Goal: Check status: Check status

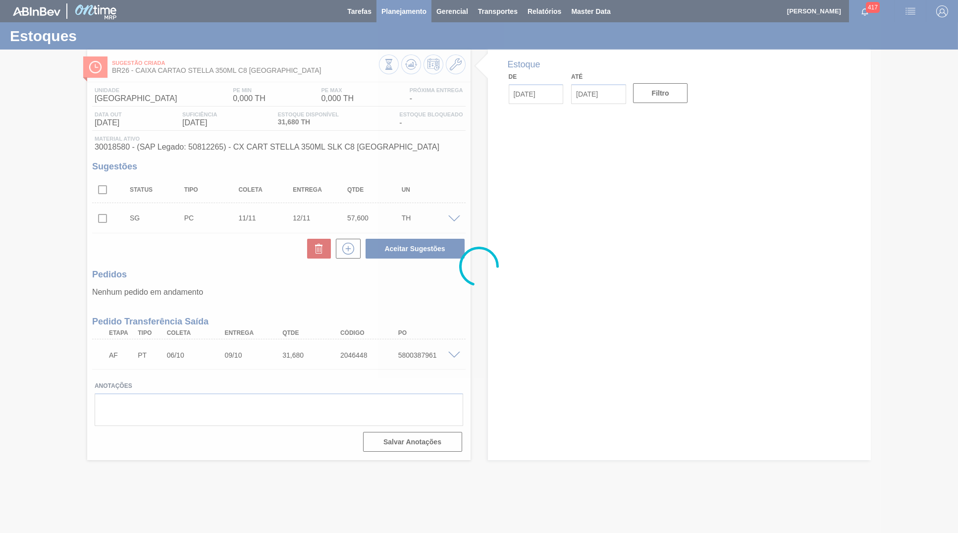
click at [397, 6] on span "Planejamento" at bounding box center [403, 11] width 45 height 12
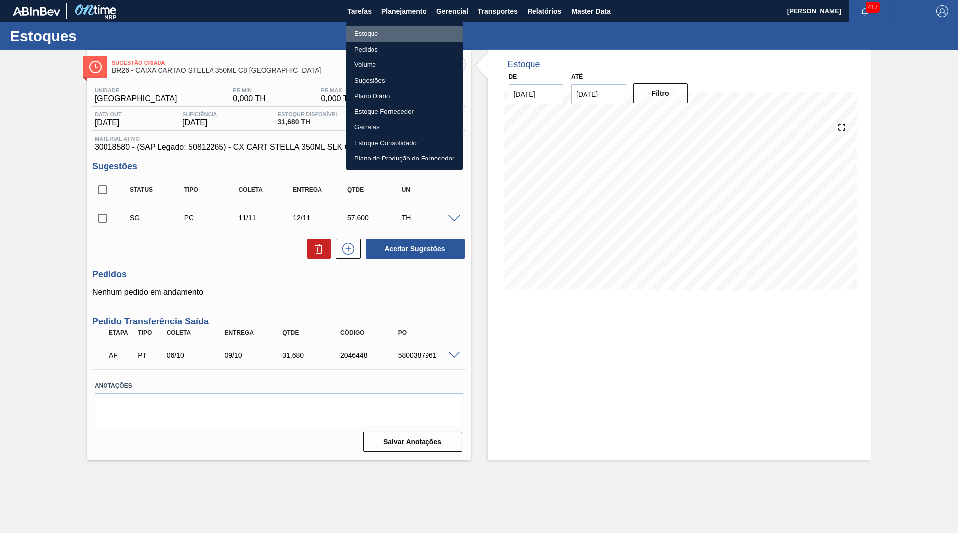
click at [389, 33] on li "Estoque" at bounding box center [404, 34] width 116 height 16
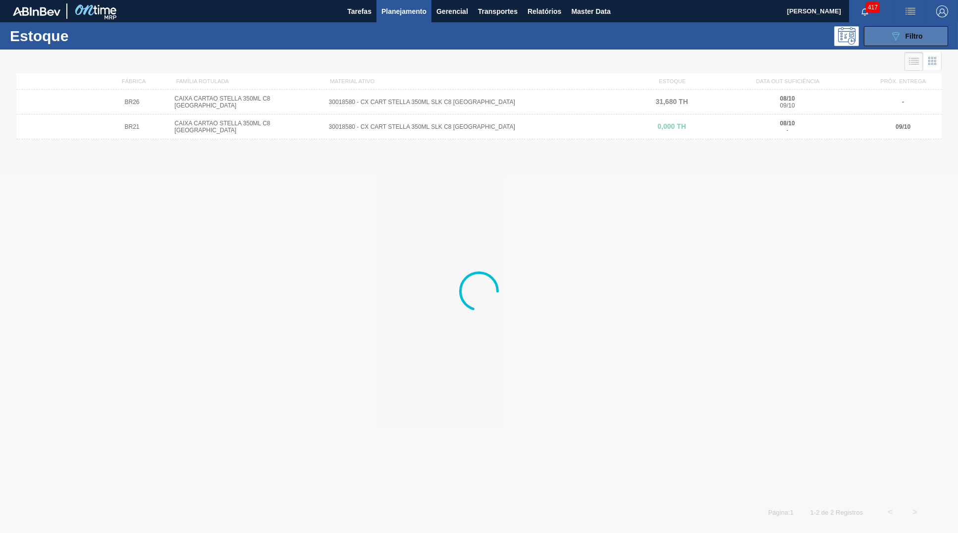
click at [894, 42] on button "089F7B8B-B2A5-4AFE-B5C0-19BA573D28AC Filtro" at bounding box center [905, 36] width 84 height 20
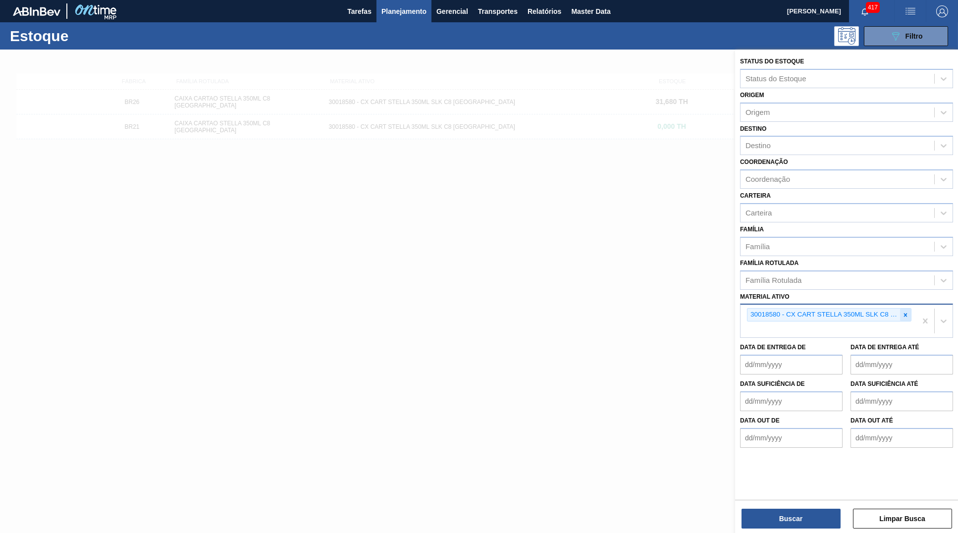
click at [909, 311] on icon at bounding box center [905, 314] width 7 height 7
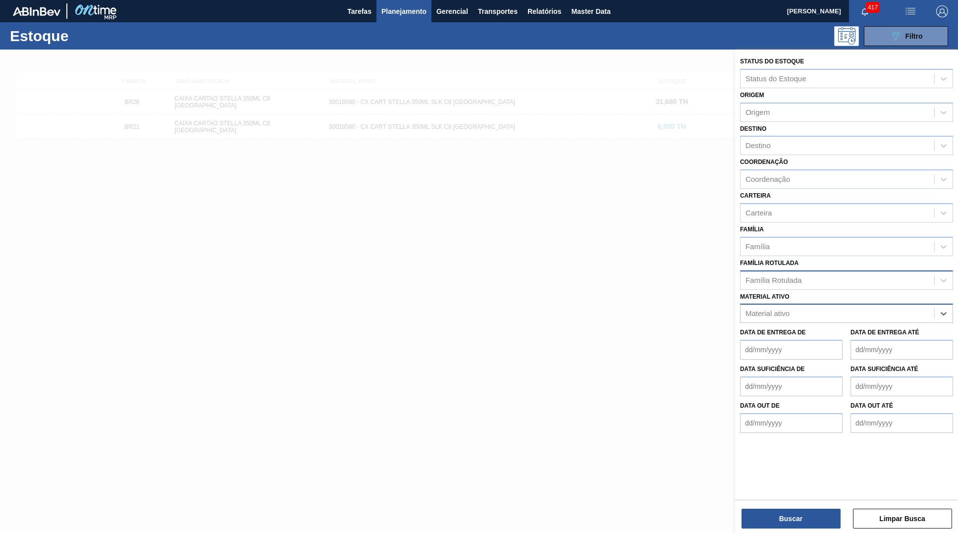
click at [758, 276] on div "Família Rotulada" at bounding box center [773, 280] width 56 height 8
click at [815, 247] on div "Família" at bounding box center [846, 246] width 213 height 19
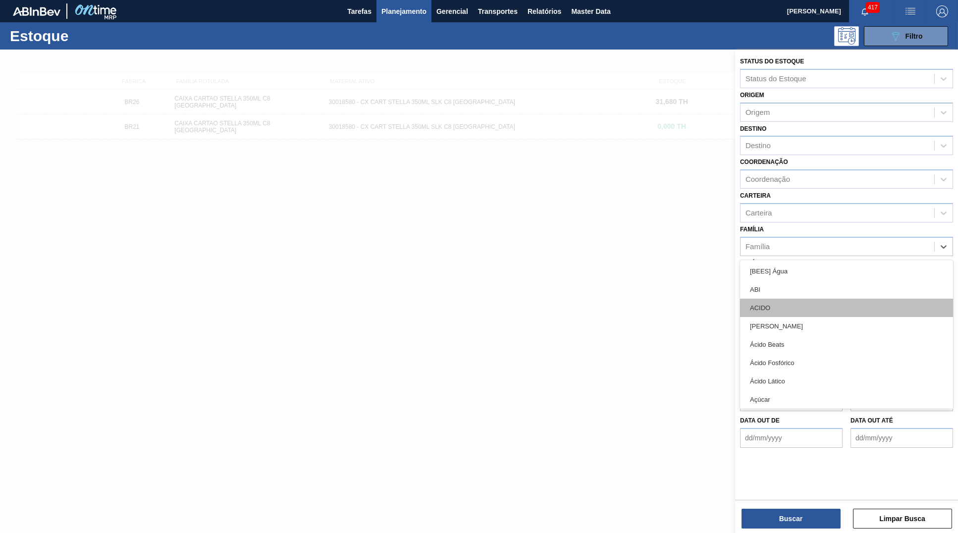
drag, startPoint x: 820, startPoint y: 295, endPoint x: 813, endPoint y: 293, distance: 7.2
click at [813, 299] on div "ACIDO" at bounding box center [846, 308] width 213 height 18
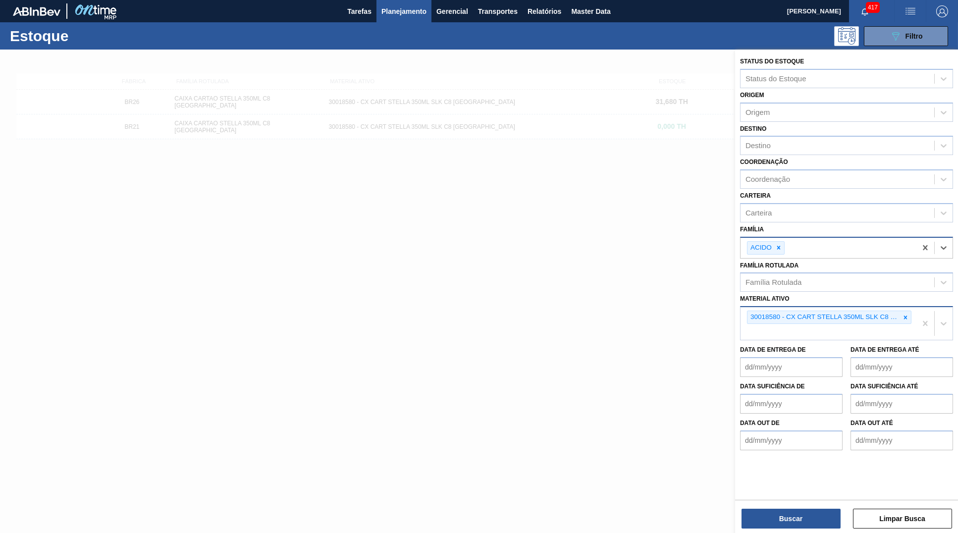
click at [785, 243] on div "ACIDO" at bounding box center [828, 248] width 176 height 20
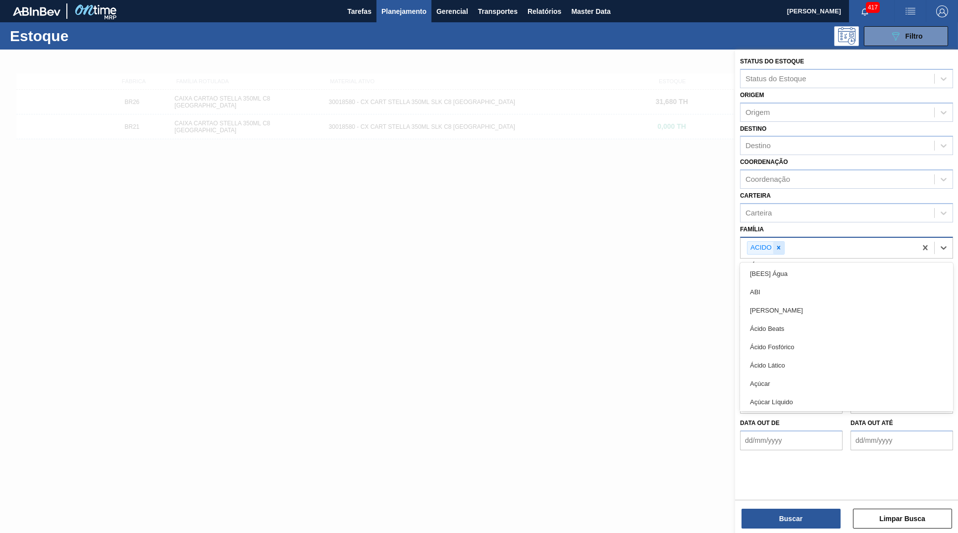
click at [773, 242] on div "ACIDO" at bounding box center [766, 247] width 38 height 13
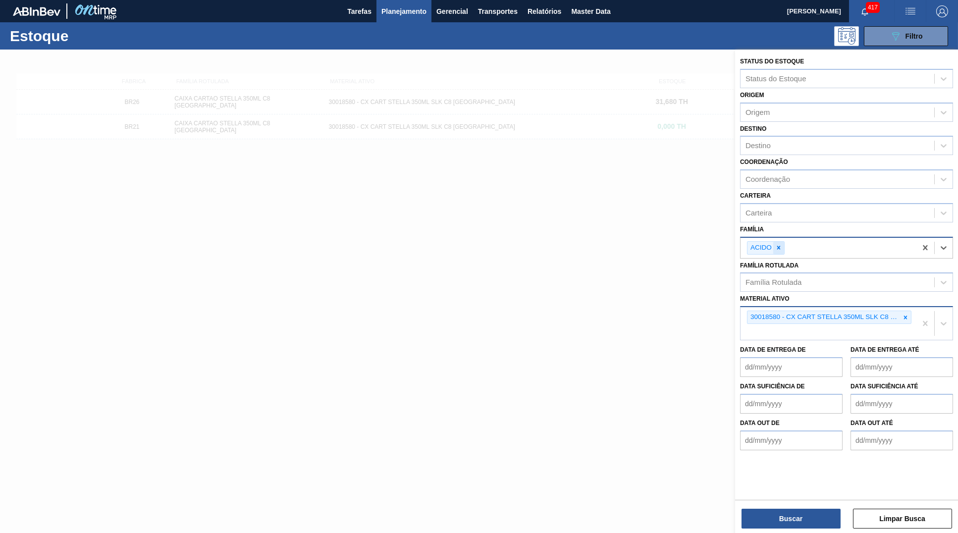
click at [779, 244] on icon at bounding box center [778, 247] width 7 height 7
click at [901, 308] on div at bounding box center [905, 314] width 11 height 12
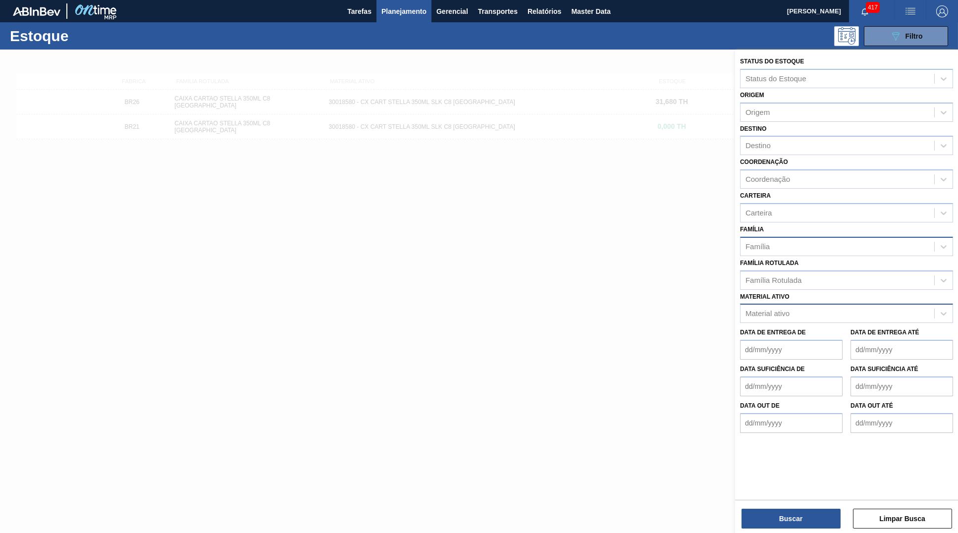
click at [747, 293] on label "Material ativo" at bounding box center [765, 296] width 50 height 7
click at [746, 309] on ativo "Material ativo" at bounding box center [745, 313] width 1 height 8
click at [755, 276] on div "Família Rotulada" at bounding box center [773, 280] width 56 height 8
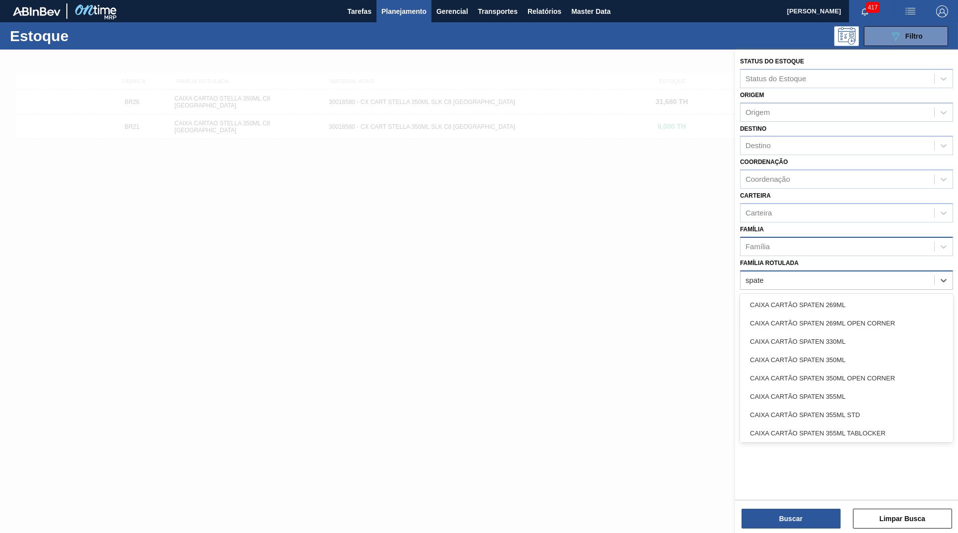
type Rotulada "spaten"
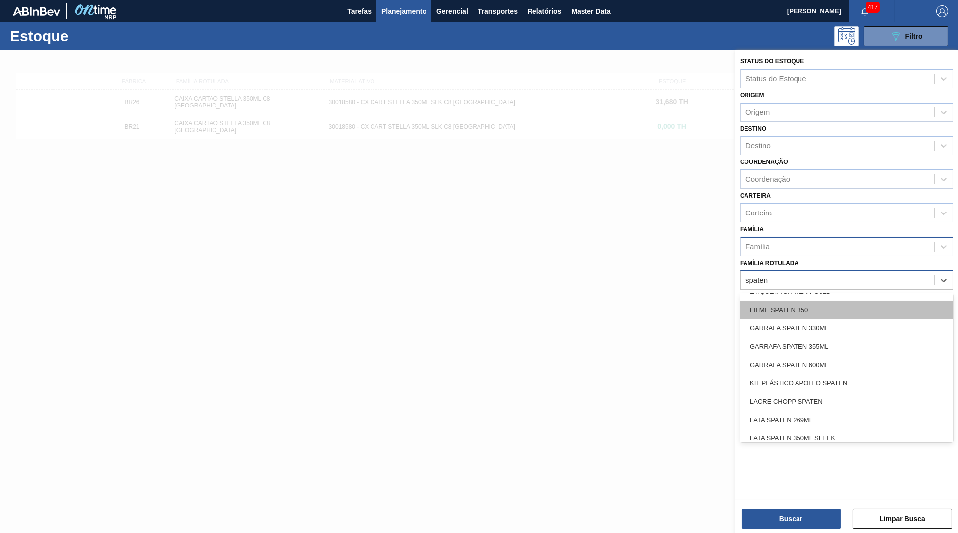
click at [831, 304] on div "FILME SPATEN 350" at bounding box center [846, 310] width 213 height 18
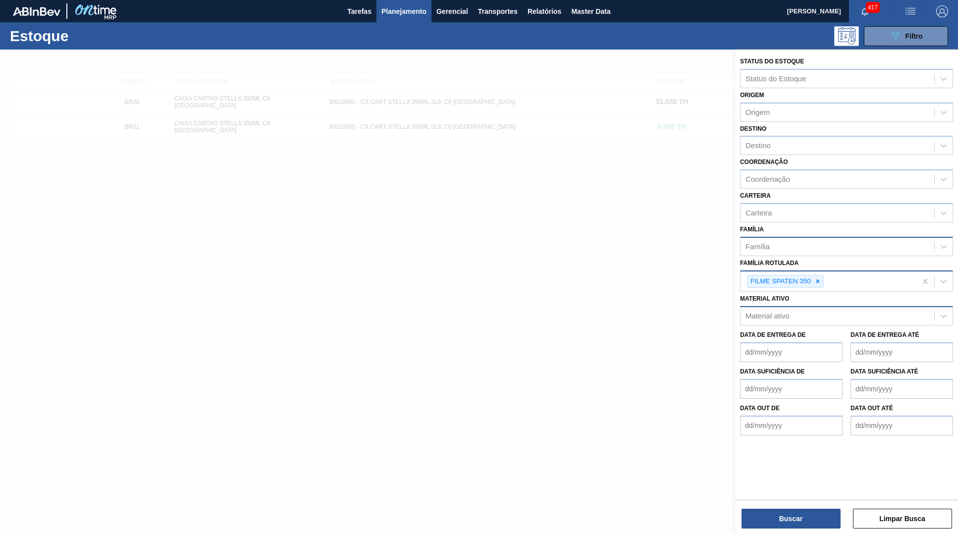
click at [790, 530] on div "Status do Estoque Status do Estoque Origem Origem Destino Destino Coordenação C…" at bounding box center [846, 292] width 223 height 485
click at [789, 529] on div "Status do Estoque Status do Estoque Origem Origem Destino Destino Coordenação C…" at bounding box center [846, 292] width 223 height 485
click at [786, 526] on button "Buscar" at bounding box center [790, 518] width 99 height 20
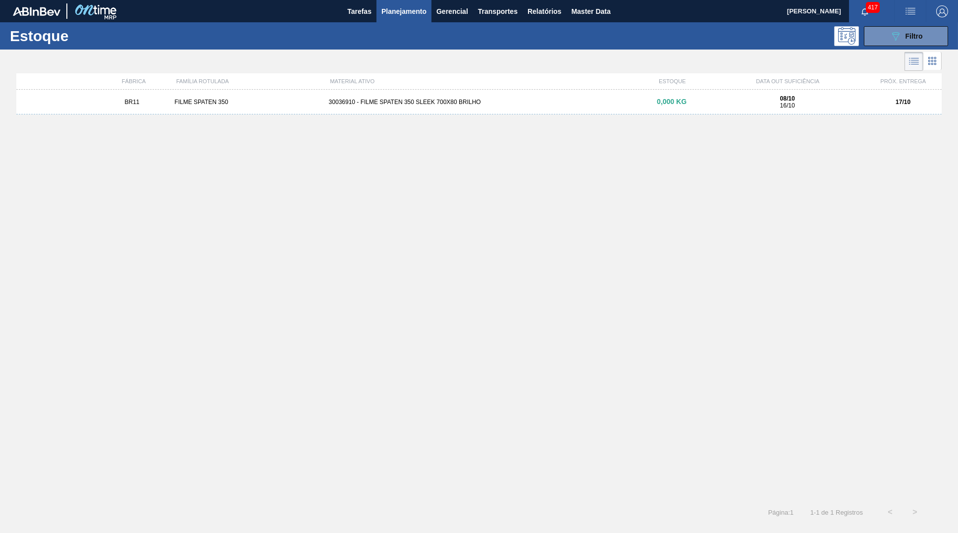
click at [501, 115] on div "BR11 FILME SPATEN 350 30036910 - FILME SPATEN 350 SLEEK 700X80 BRILHO 0,000 KG …" at bounding box center [478, 292] width 925 height 404
click at [411, 86] on div "FÁBRICA FAMÍLIA ROTULADA MATERIAL ATIVO ESTOQUE DATA OUT SUFICIÊNCIA PRÓX. ENTR…" at bounding box center [478, 81] width 925 height 16
click at [409, 98] on div "BR11 FILME SPATEN 350 30036910 - FILME SPATEN 350 SLEEK 700X80 BRILHO 0,000 KG …" at bounding box center [478, 102] width 925 height 25
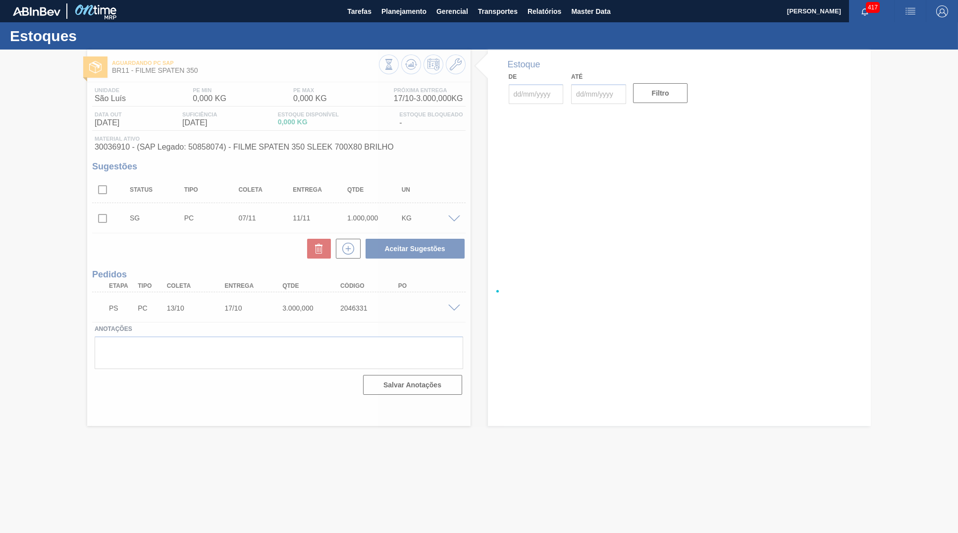
type input "[DATE]"
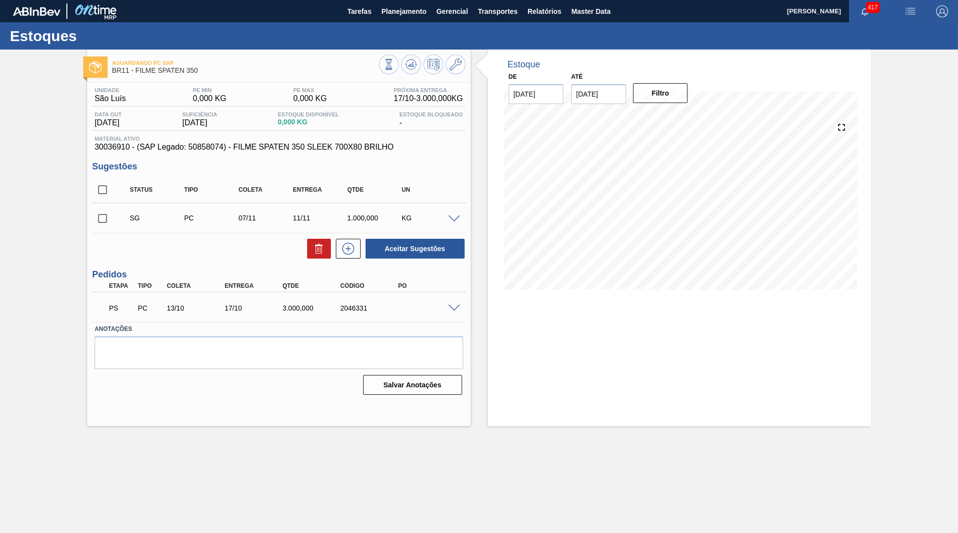
click at [117, 148] on span "30036910 - (SAP Legado: 50858074) - FILME SPATEN 350 SLEEK 700X80 BRILHO" at bounding box center [279, 147] width 368 height 9
copy span "30036910"
click at [362, 150] on span "30036910 - (SAP Legado: 50858074) - FILME SPATEN 350 SLEEK 700X80 BRILHO" at bounding box center [279, 147] width 368 height 9
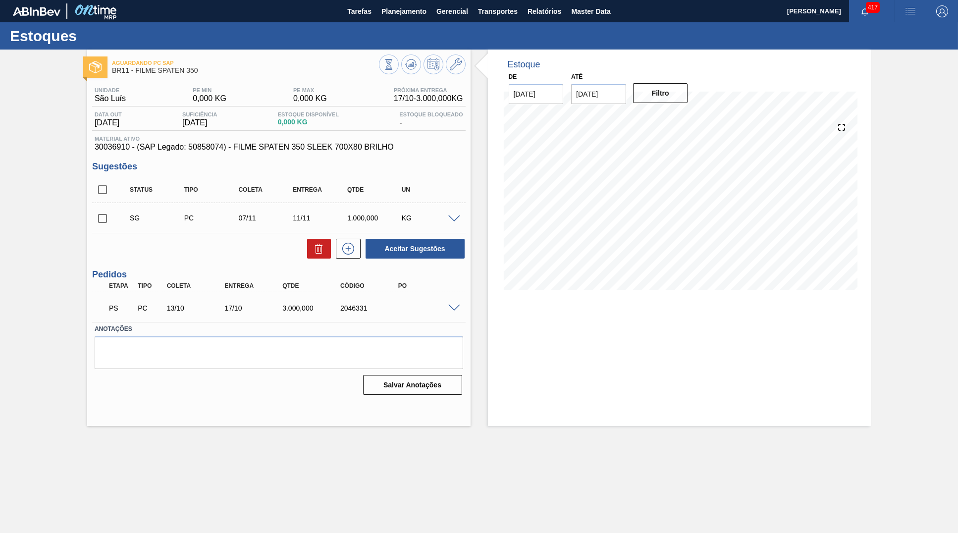
click at [362, 150] on span "30036910 - (SAP Legado: 50858074) - FILME SPATEN 350 SLEEK 700X80 BRILHO" at bounding box center [279, 147] width 368 height 9
click at [225, 147] on span "30036910 - (SAP Legado: 50858074) - FILME SPATEN 350 SLEEK 700X80 BRILHO" at bounding box center [279, 147] width 368 height 9
drag, startPoint x: 369, startPoint y: 148, endPoint x: 226, endPoint y: 152, distance: 142.6
click at [226, 152] on span "30036910 - (SAP Legado: 50858074) - FILME SPATEN 350 SLEEK 700X80 BRILHO" at bounding box center [279, 147] width 368 height 9
drag, startPoint x: 447, startPoint y: 308, endPoint x: 453, endPoint y: 304, distance: 7.3
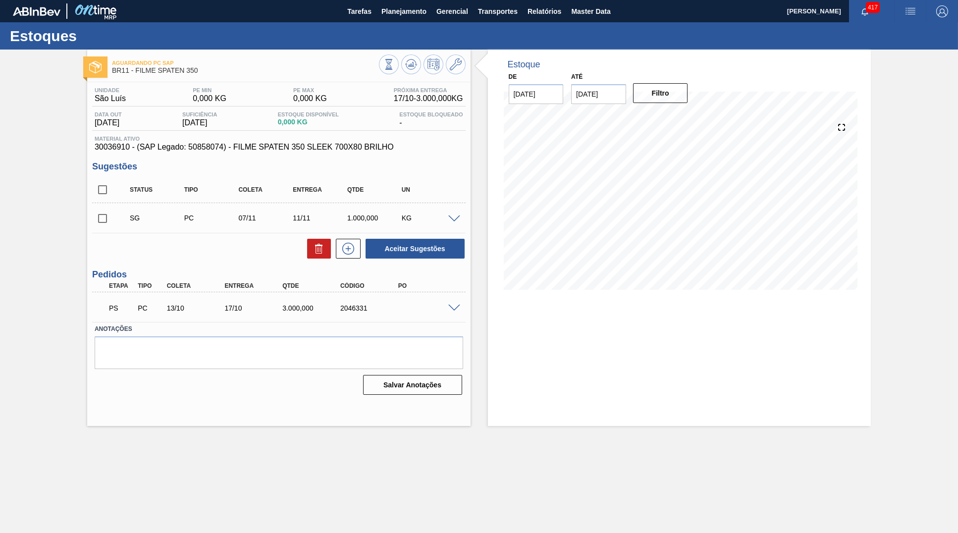
click at [449, 307] on div at bounding box center [456, 306] width 20 height 7
click at [454, 304] on div "PS PC 13/10 17/10 3.000,000 2046331" at bounding box center [278, 307] width 373 height 25
click at [451, 308] on span at bounding box center [454, 307] width 12 height 7
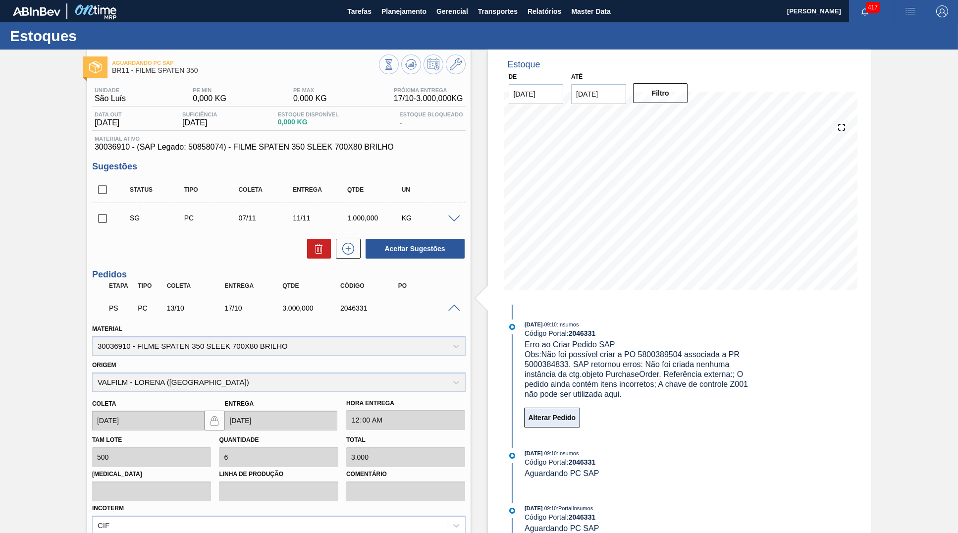
click at [541, 409] on button "Alterar Pedido" at bounding box center [552, 417] width 56 height 20
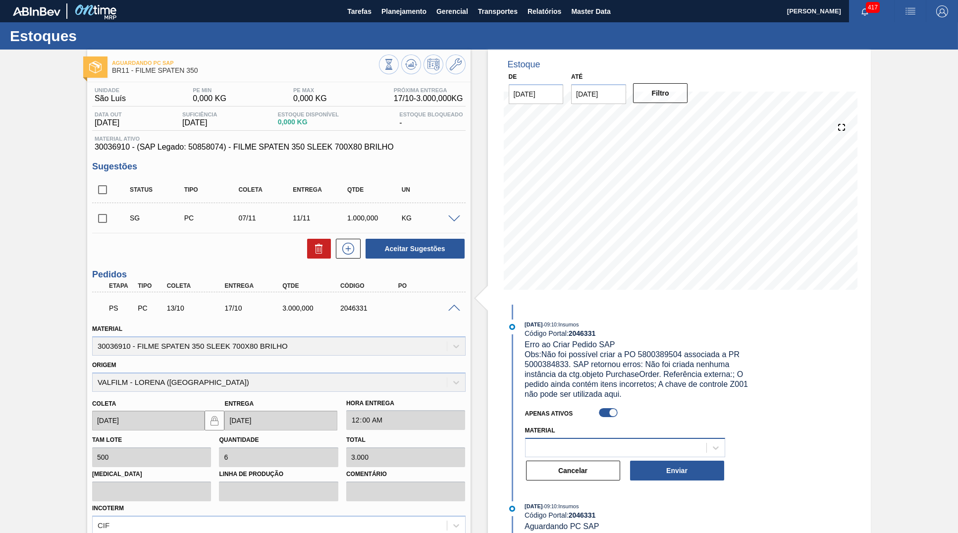
click at [579, 440] on div at bounding box center [615, 447] width 181 height 14
click at [599, 416] on div at bounding box center [607, 412] width 27 height 12
drag, startPoint x: 610, startPoint y: 412, endPoint x: 631, endPoint y: 438, distance: 32.7
click at [611, 412] on div at bounding box center [613, 412] width 8 height 8
checkbox input "false"
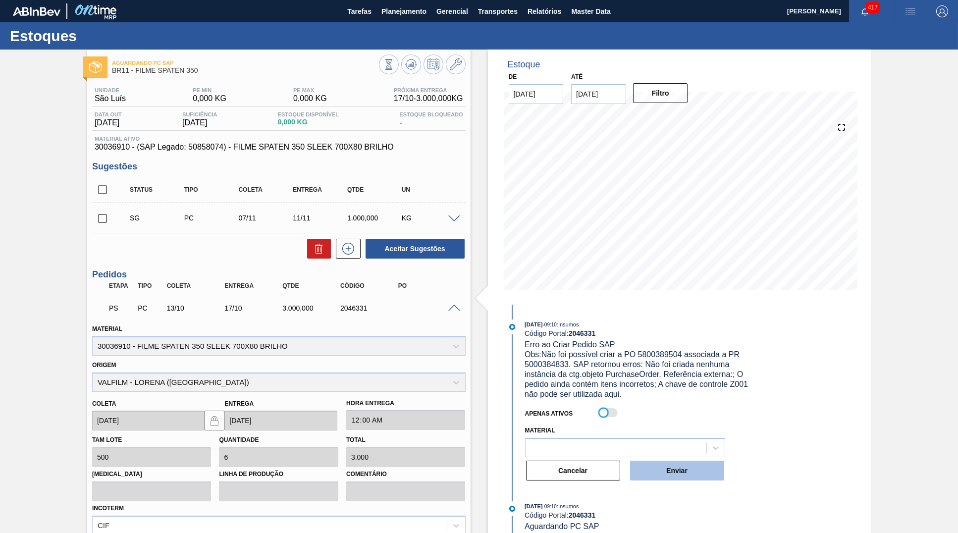
click at [667, 473] on button "Enviar" at bounding box center [677, 470] width 94 height 20
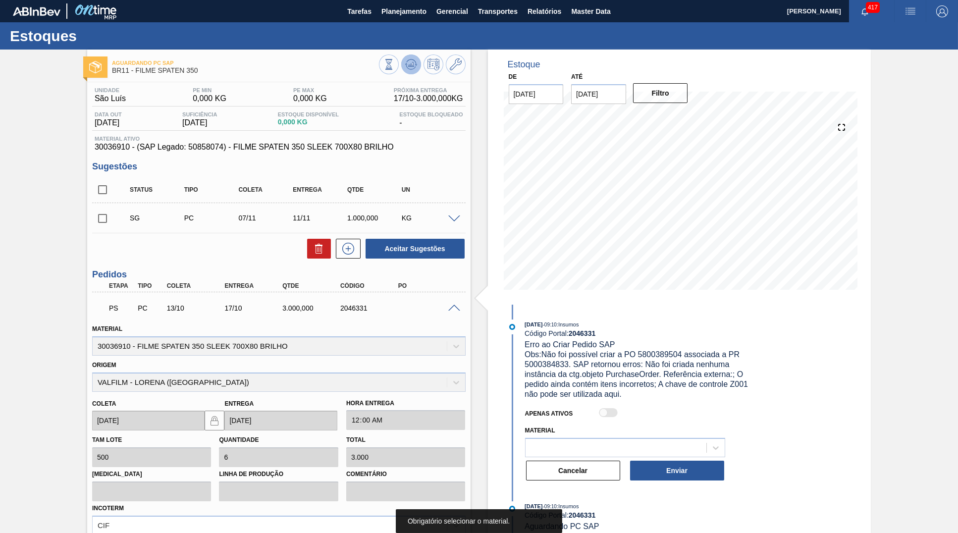
click at [412, 70] on icon at bounding box center [411, 64] width 12 height 12
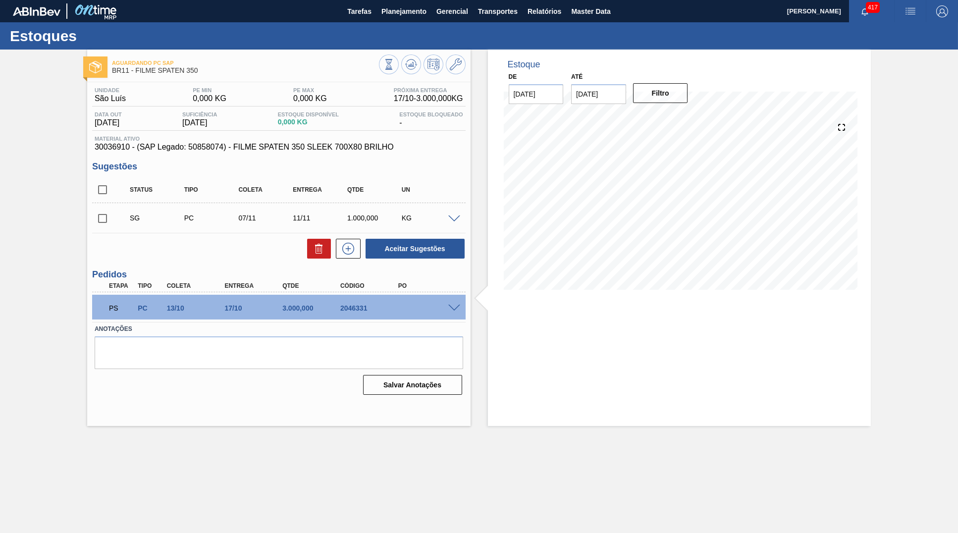
click at [456, 311] on span at bounding box center [454, 307] width 12 height 7
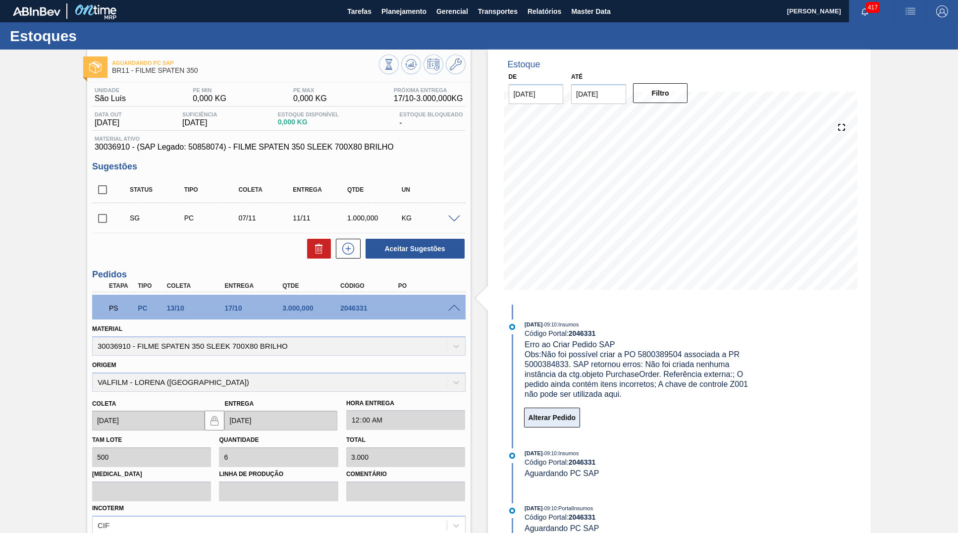
click at [554, 414] on button "Alterar Pedido" at bounding box center [552, 417] width 56 height 20
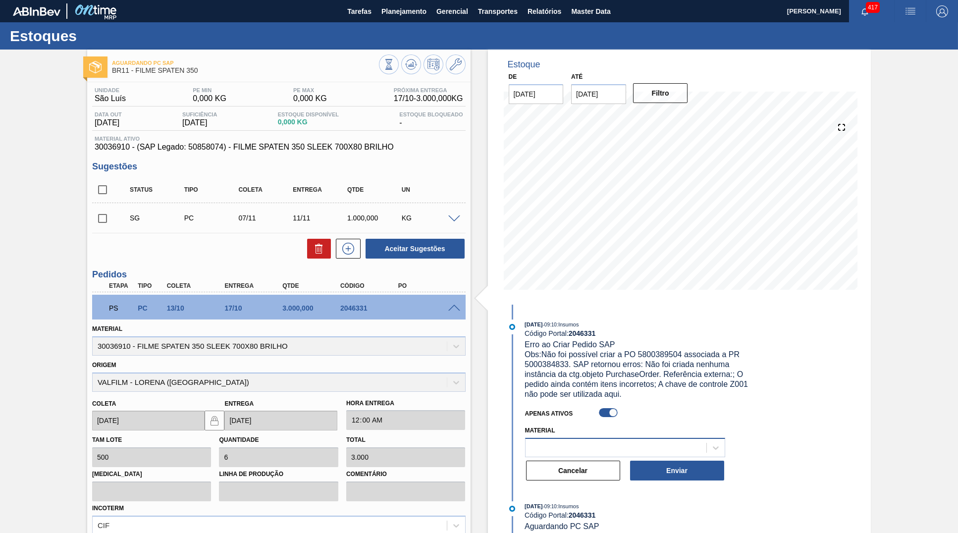
scroll to position [50, 0]
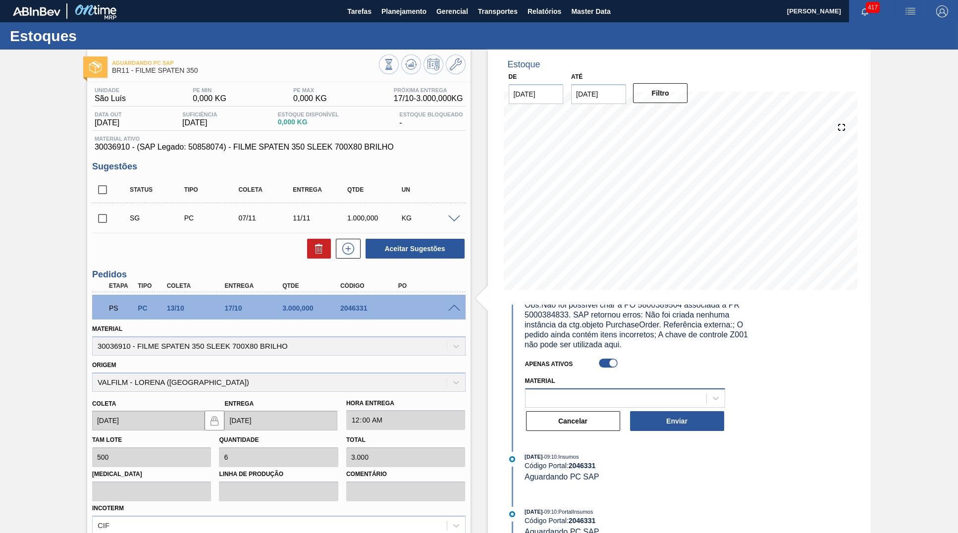
click at [536, 395] on div at bounding box center [615, 398] width 181 height 14
click at [610, 348] on span "Obs: Não foi possível criar a PO 5800389504 associada a PR 5000384833. SAP reto…" at bounding box center [636, 325] width 225 height 48
click at [621, 365] on div at bounding box center [607, 364] width 35 height 14
click at [615, 365] on div at bounding box center [613, 363] width 8 height 8
checkbox input "false"
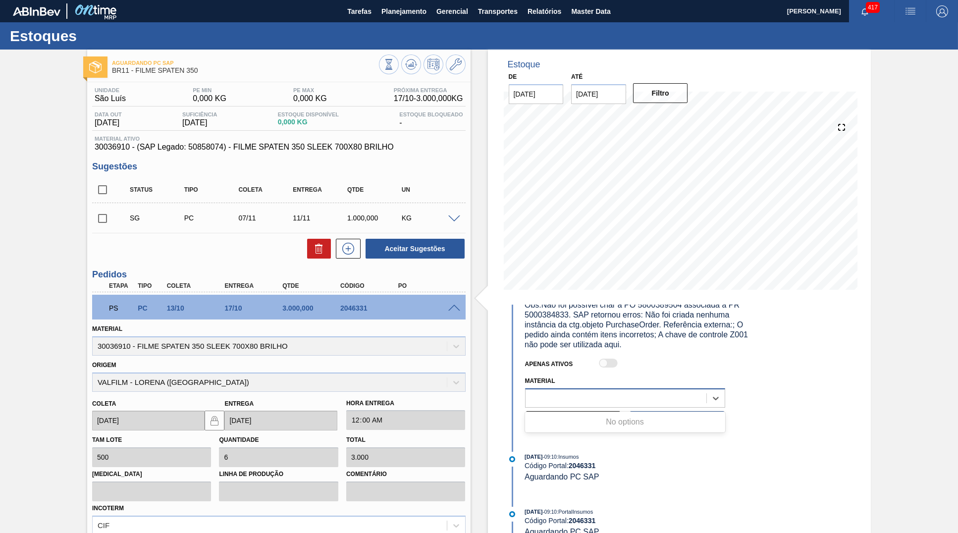
click at [594, 402] on div at bounding box center [615, 398] width 181 height 14
click at [592, 413] on div "No options" at bounding box center [625, 421] width 200 height 17
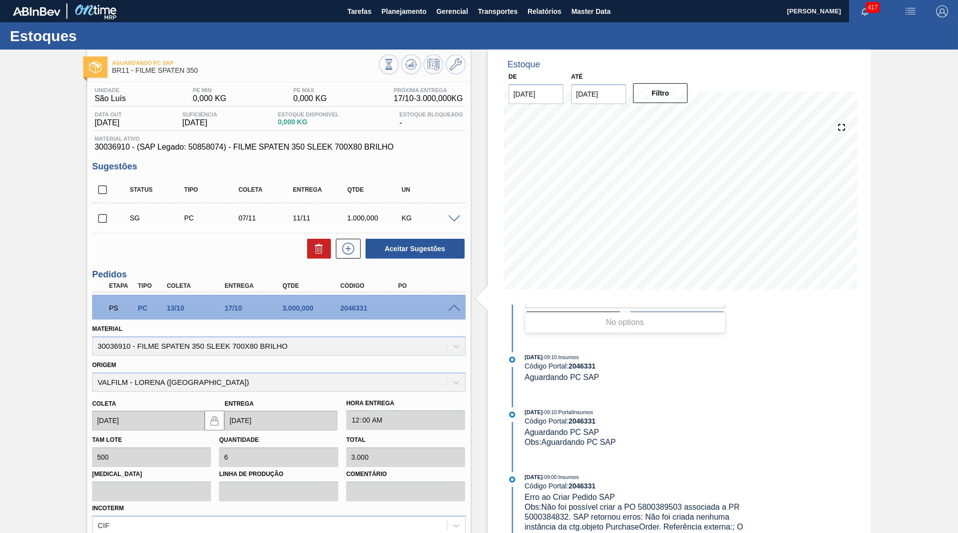
click at [657, 323] on div "No options" at bounding box center [625, 322] width 200 height 17
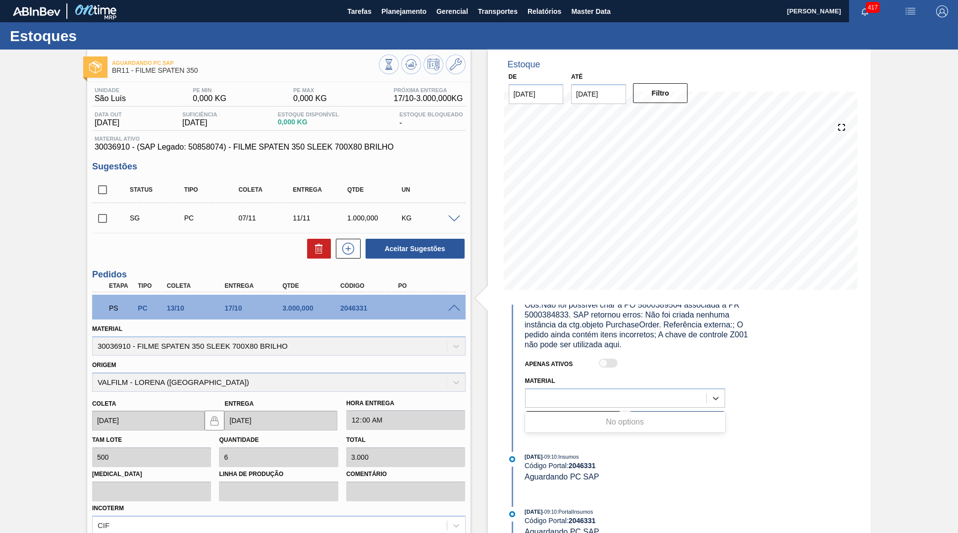
click at [620, 361] on div at bounding box center [607, 363] width 27 height 12
click at [659, 433] on div "[DATE] 09:10 : Insumos Código Portal: 2046331 Erro ao Criar Pedido SAP Obs: Não…" at bounding box center [632, 353] width 255 height 167
click at [658, 427] on button "Enviar" at bounding box center [677, 421] width 94 height 20
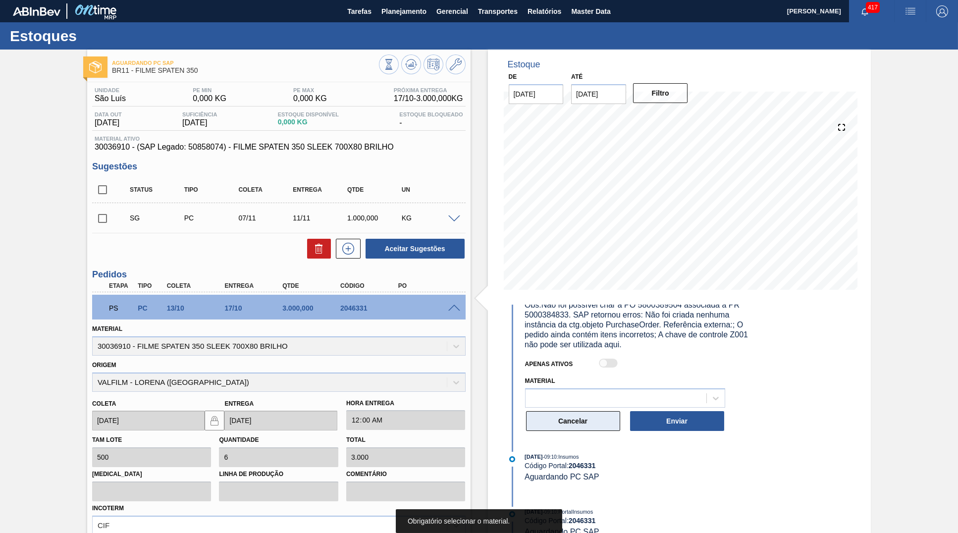
click at [577, 423] on button "Cancelar" at bounding box center [573, 421] width 94 height 20
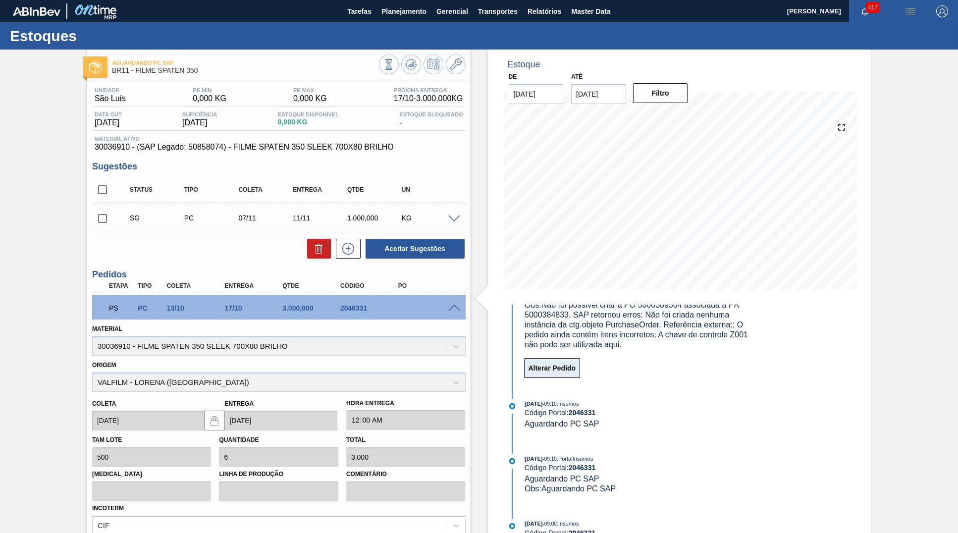
click at [565, 366] on button "Alterar Pedido" at bounding box center [552, 368] width 56 height 20
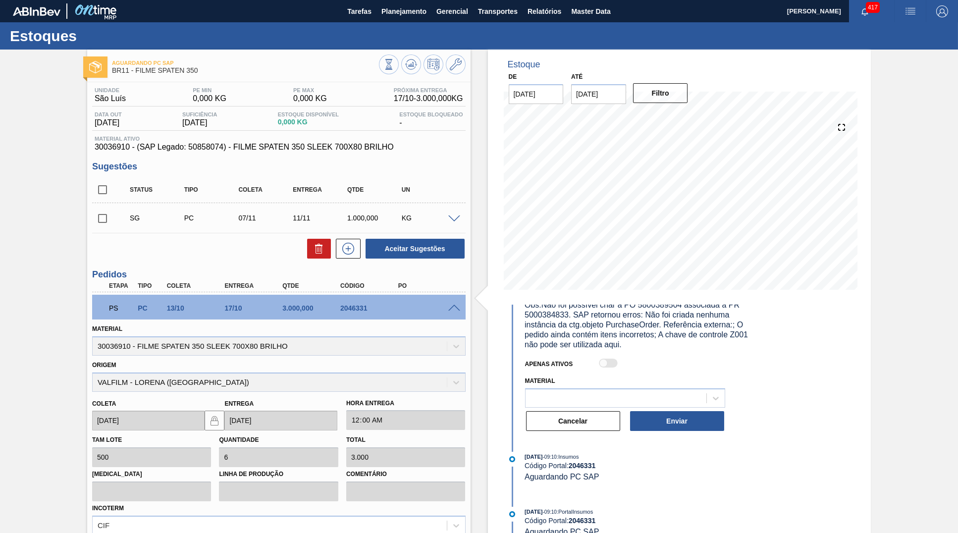
click at [606, 384] on div "Material" at bounding box center [625, 391] width 200 height 34
click at [603, 367] on div at bounding box center [607, 363] width 27 height 12
click at [610, 363] on div at bounding box center [608, 362] width 19 height 9
checkbox input "true"
click at [614, 385] on div "Material" at bounding box center [625, 391] width 200 height 34
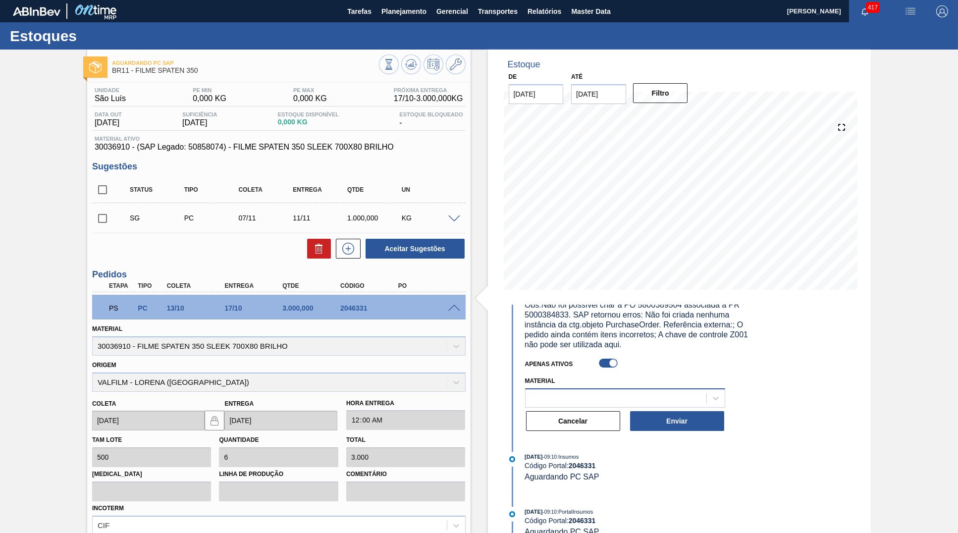
click at [617, 392] on div at bounding box center [615, 398] width 181 height 14
click at [645, 413] on div "No options" at bounding box center [625, 421] width 200 height 17
click at [695, 380] on div "Material" at bounding box center [625, 391] width 200 height 34
click at [668, 421] on button "Enviar" at bounding box center [677, 421] width 94 height 20
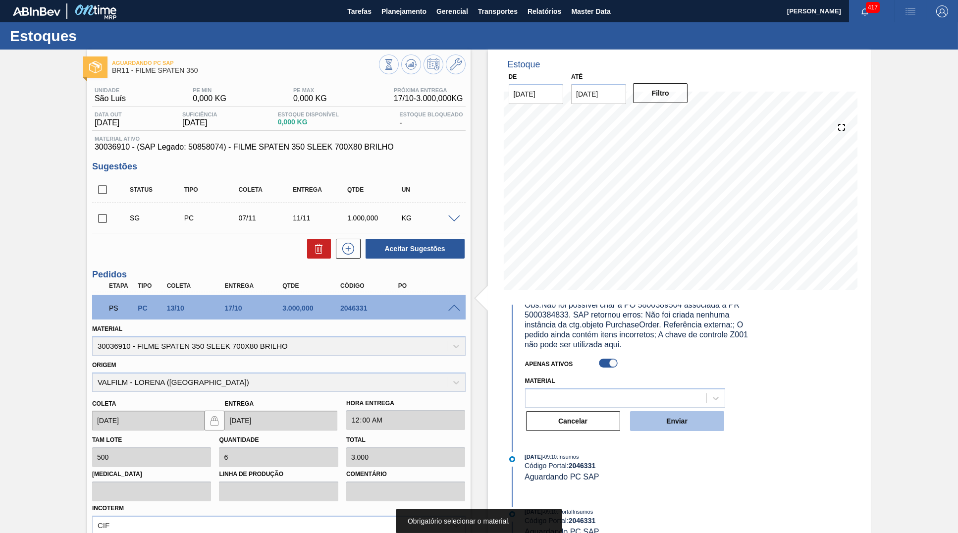
click at [668, 421] on button "Enviar" at bounding box center [677, 421] width 94 height 20
click at [621, 392] on div at bounding box center [615, 398] width 181 height 14
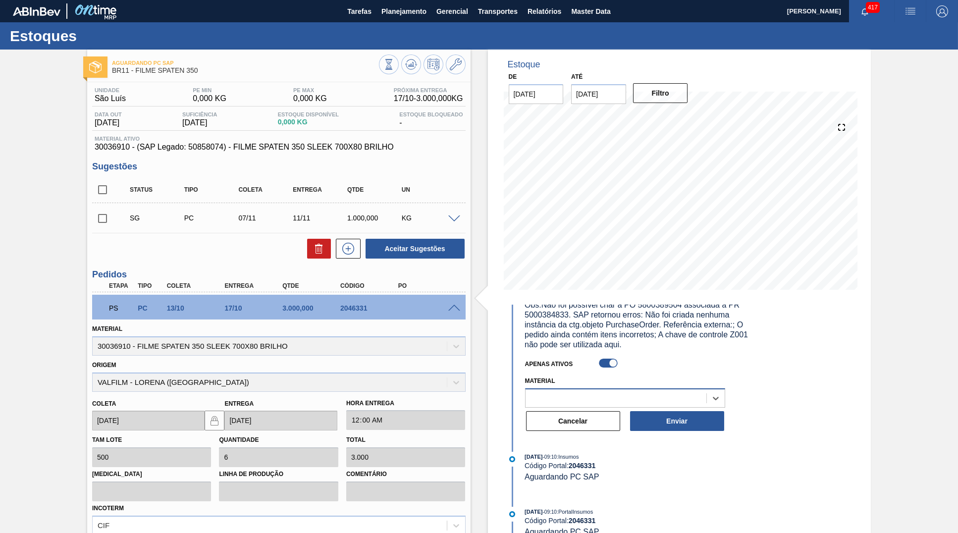
click at [621, 392] on div at bounding box center [615, 398] width 181 height 14
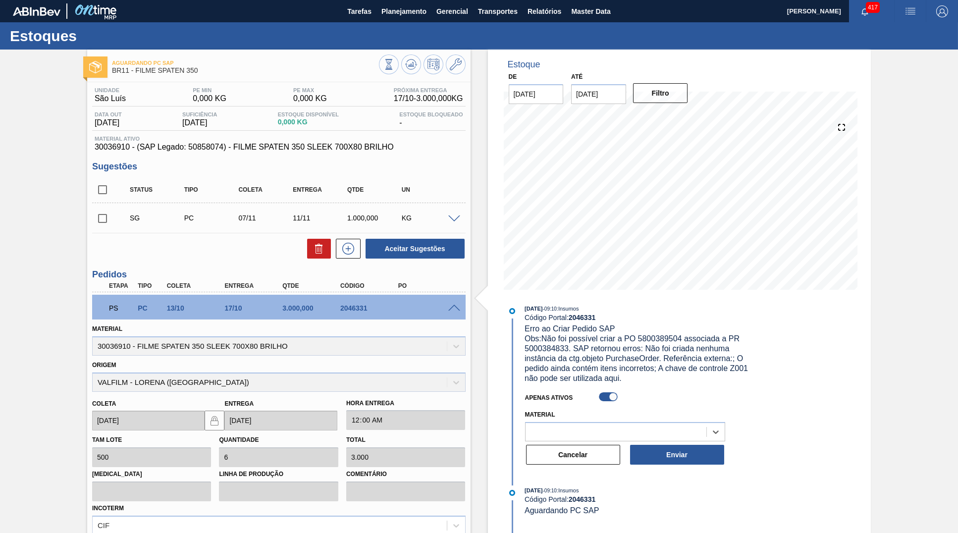
scroll to position [0, 0]
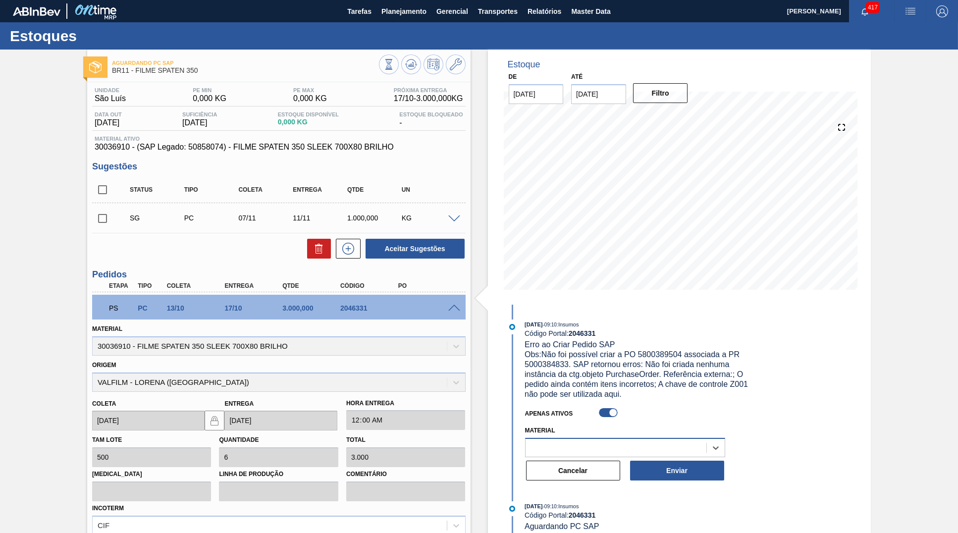
click at [646, 440] on div at bounding box center [615, 447] width 181 height 14
drag, startPoint x: 790, startPoint y: 342, endPoint x: 766, endPoint y: 372, distance: 39.1
click at [788, 343] on div "Estoque De [DATE] Até [DATE] Filtro 27/11 Projeção de Estoque 151.189 [DOMAIN_N…" at bounding box center [679, 347] width 383 height 594
click at [630, 346] on div "[DATE] 09:10 : Insumos Código Portal: 2046331 Erro ao Criar Pedido SAP Obs: Não…" at bounding box center [641, 359] width 235 height 80
click at [801, 396] on div "Estoque De [DATE] Até [DATE] Filtro 27/11 Projeção de Estoque 151.189 [DOMAIN_N…" at bounding box center [679, 347] width 383 height 594
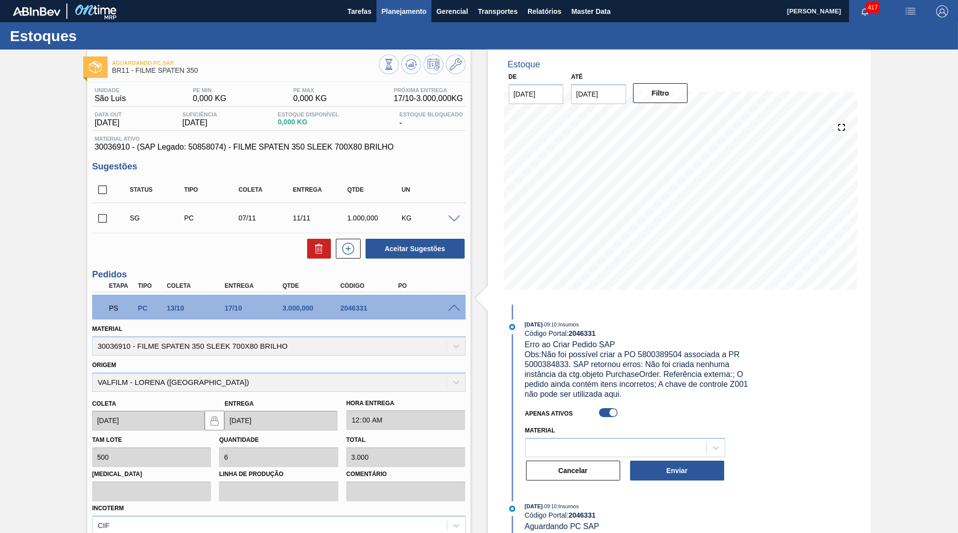
click at [388, 14] on span "Planejamento" at bounding box center [403, 11] width 45 height 12
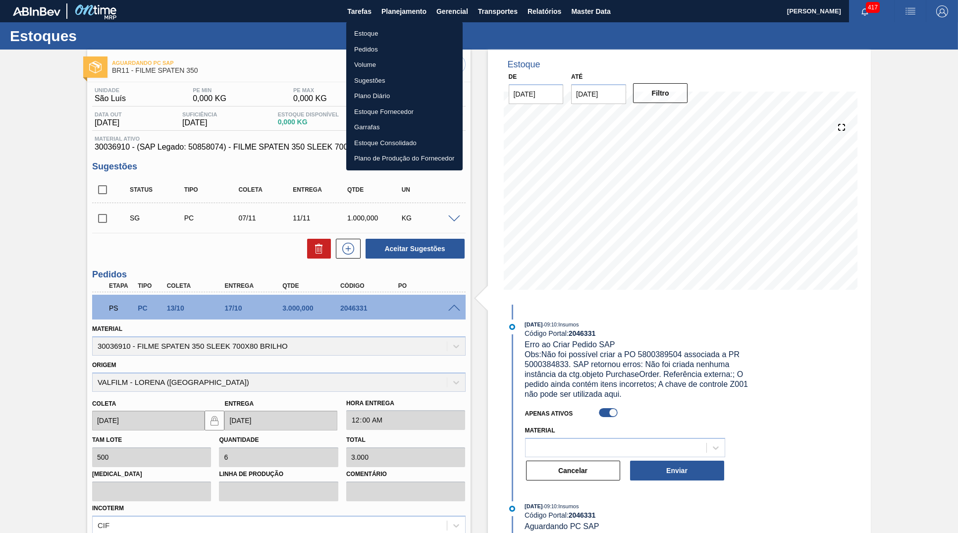
click at [380, 32] on li "Estoque" at bounding box center [404, 34] width 116 height 16
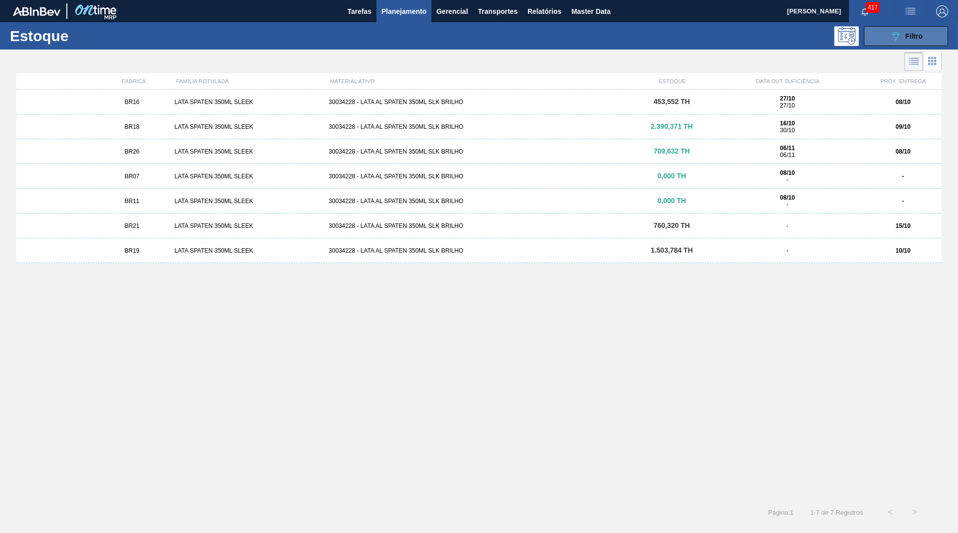
click at [924, 37] on button "089F7B8B-B2A5-4AFE-B5C0-19BA573D28AC Filtro" at bounding box center [905, 36] width 84 height 20
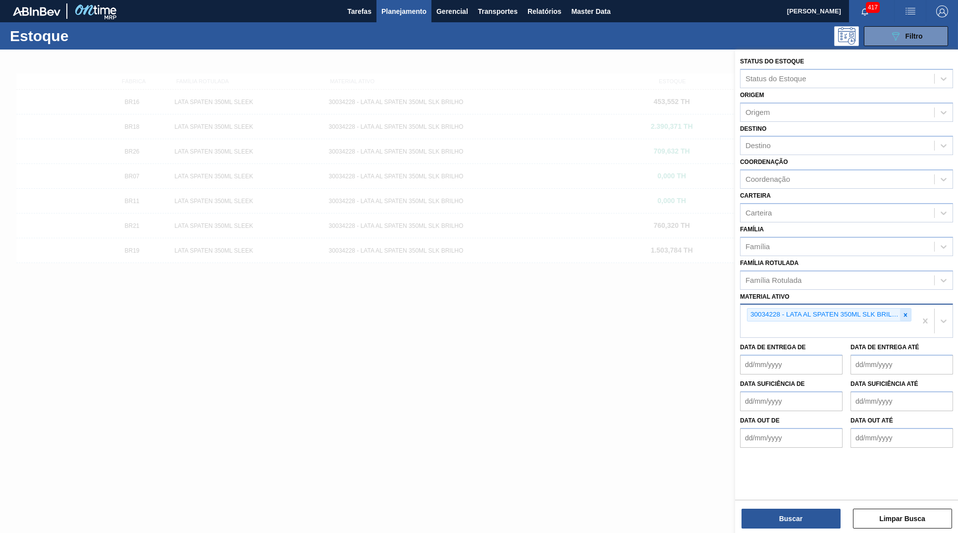
click at [901, 308] on div at bounding box center [905, 314] width 11 height 12
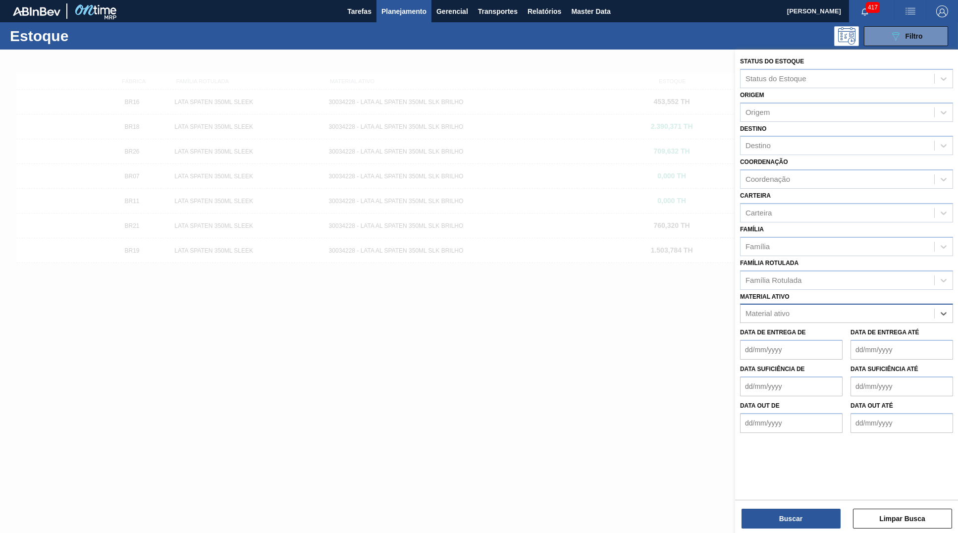
paste ativo "30004808"
type ativo "30004808"
click at [847, 329] on div "30004808 - CX PAP. CORONA 330 C24 WAVE" at bounding box center [846, 338] width 213 height 18
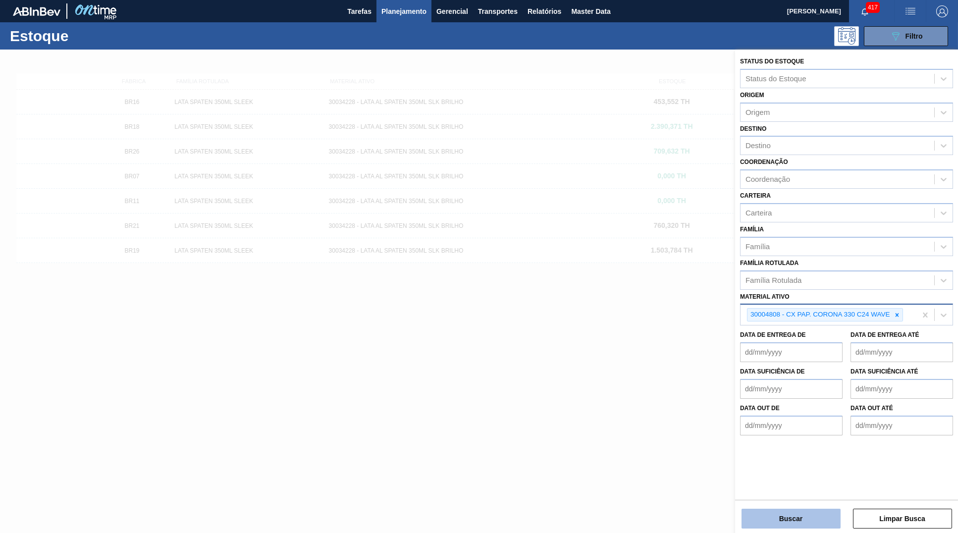
click at [792, 526] on button "Buscar" at bounding box center [790, 518] width 99 height 20
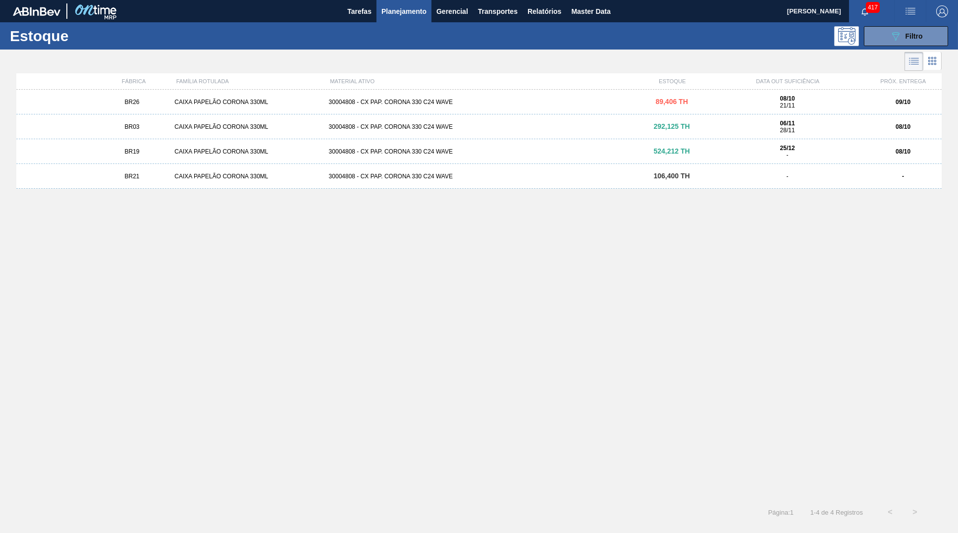
click at [820, 109] on div "08/10 21/11" at bounding box center [787, 102] width 146 height 14
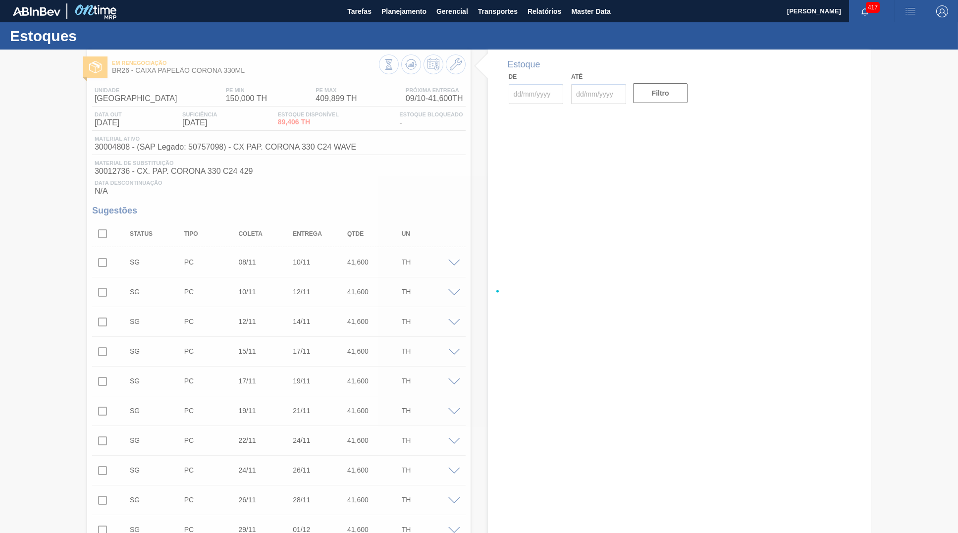
type input "[DATE]"
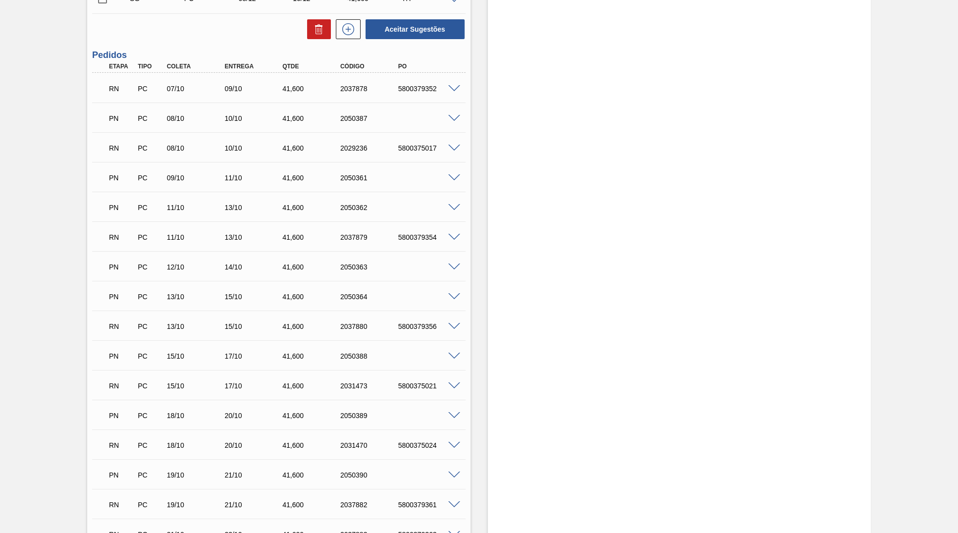
scroll to position [746, 0]
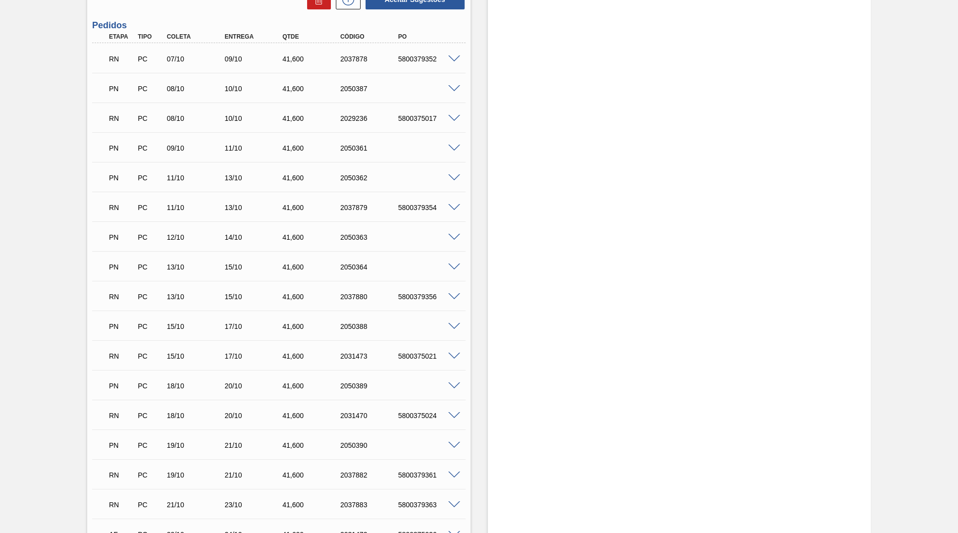
click at [457, 59] on span at bounding box center [454, 58] width 12 height 7
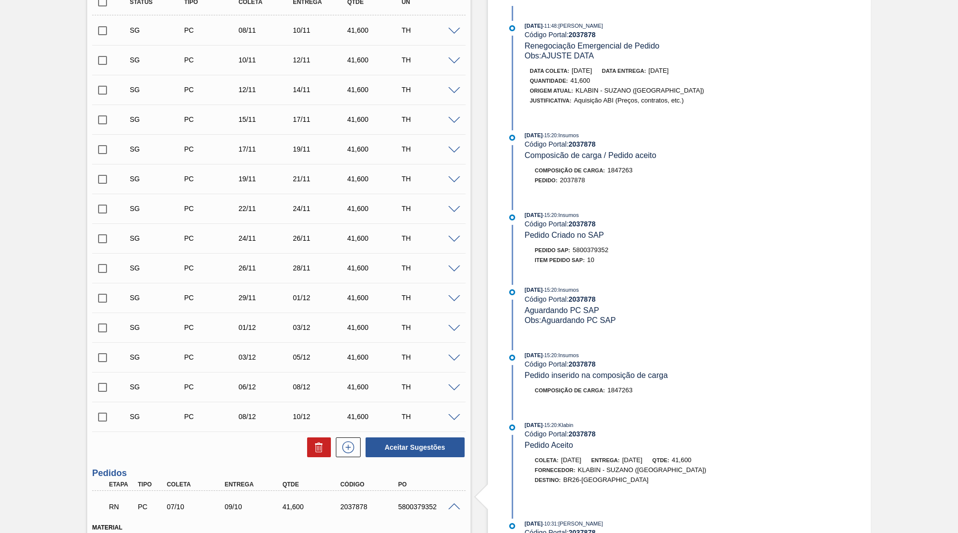
scroll to position [547, 0]
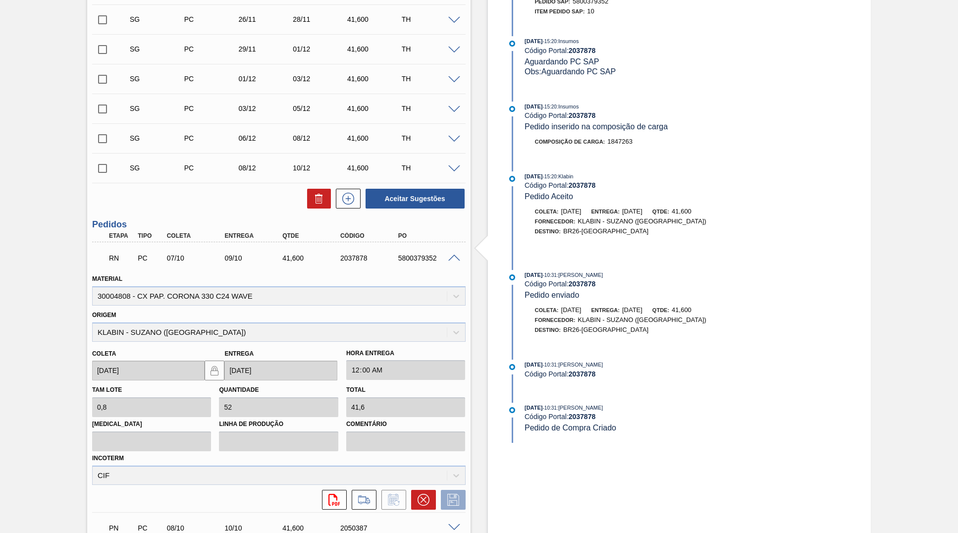
click at [455, 255] on div at bounding box center [456, 256] width 20 height 7
click at [452, 259] on span at bounding box center [454, 257] width 12 height 7
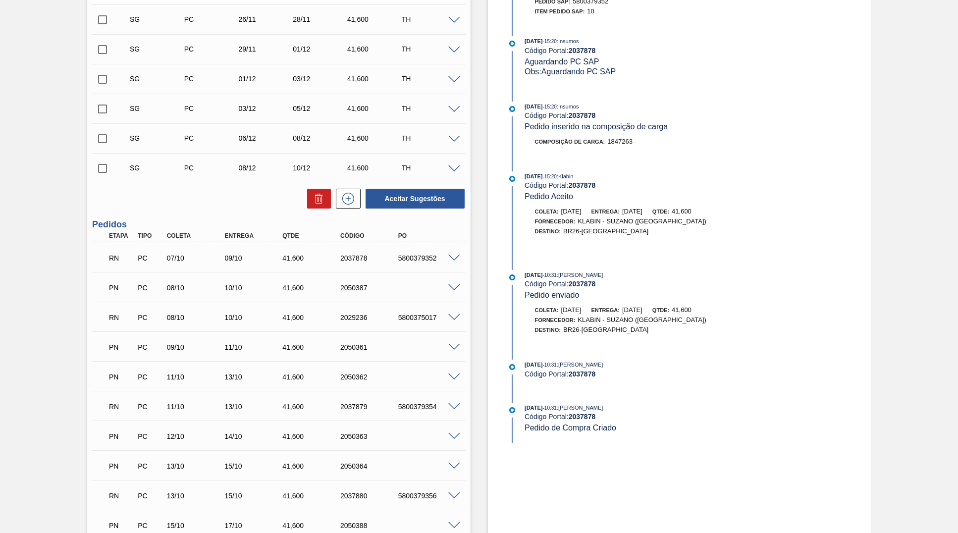
click at [458, 285] on div at bounding box center [456, 286] width 20 height 7
click at [455, 288] on span at bounding box center [454, 287] width 12 height 7
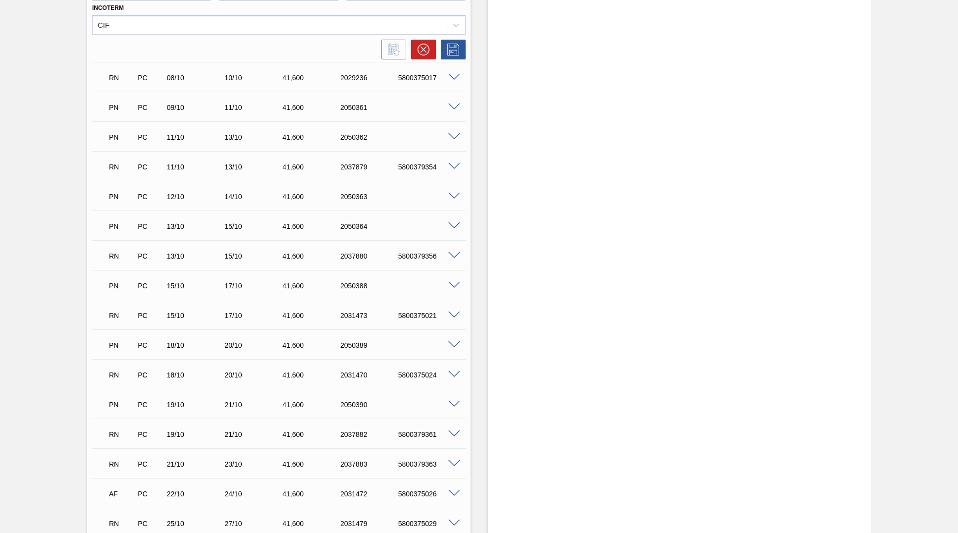
scroll to position [1227, 0]
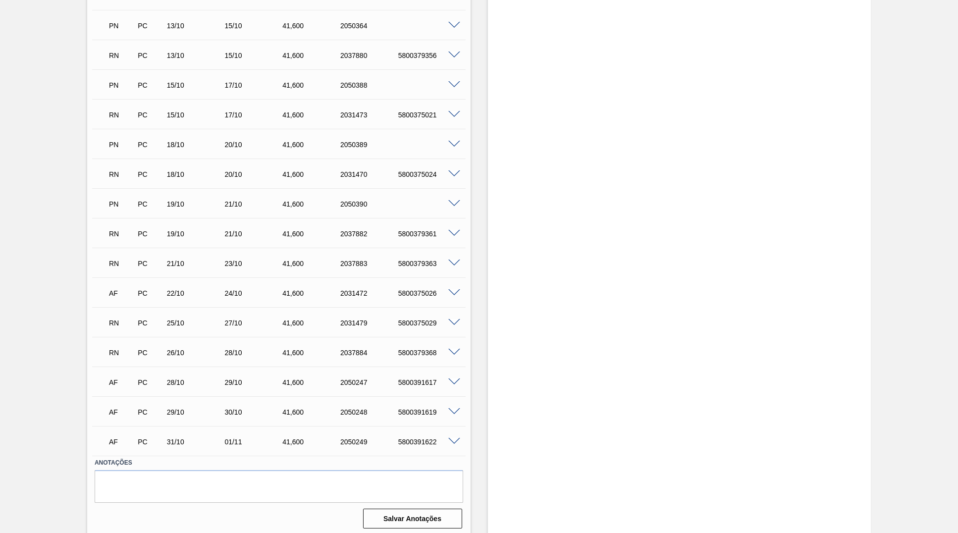
click at [445, 372] on div "AF PC 28/10 29/10 41,[PHONE_NUMBER] 5800391617" at bounding box center [275, 381] width 347 height 20
click at [451, 378] on span at bounding box center [454, 381] width 12 height 7
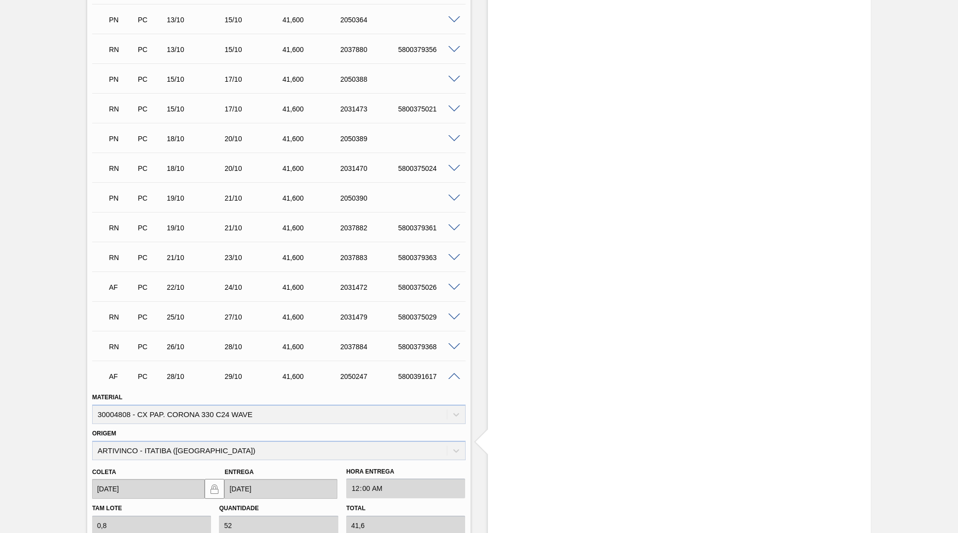
click at [451, 375] on span at bounding box center [454, 376] width 12 height 7
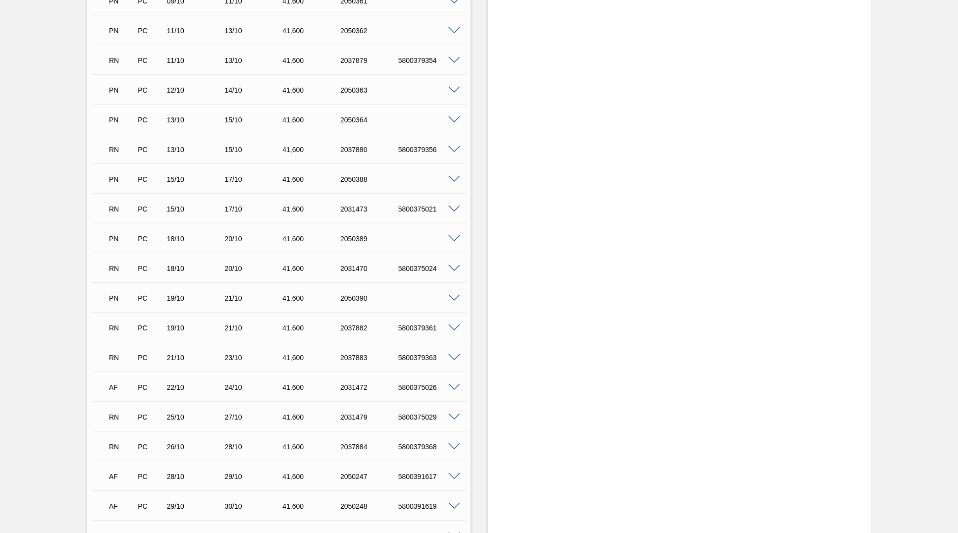
scroll to position [993, 0]
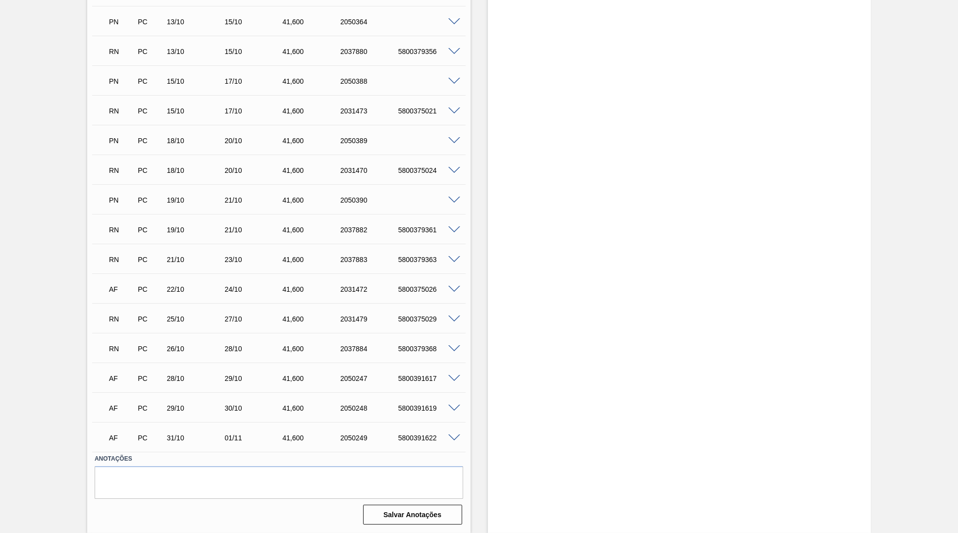
click at [345, 285] on div "AF PC 22/10 24/10 41,[PHONE_NUMBER] 5800375026" at bounding box center [275, 288] width 347 height 20
click at [336, 325] on div "RN PC 25/10 27/10 41,[PHONE_NUMBER] 5800375029" at bounding box center [275, 318] width 347 height 20
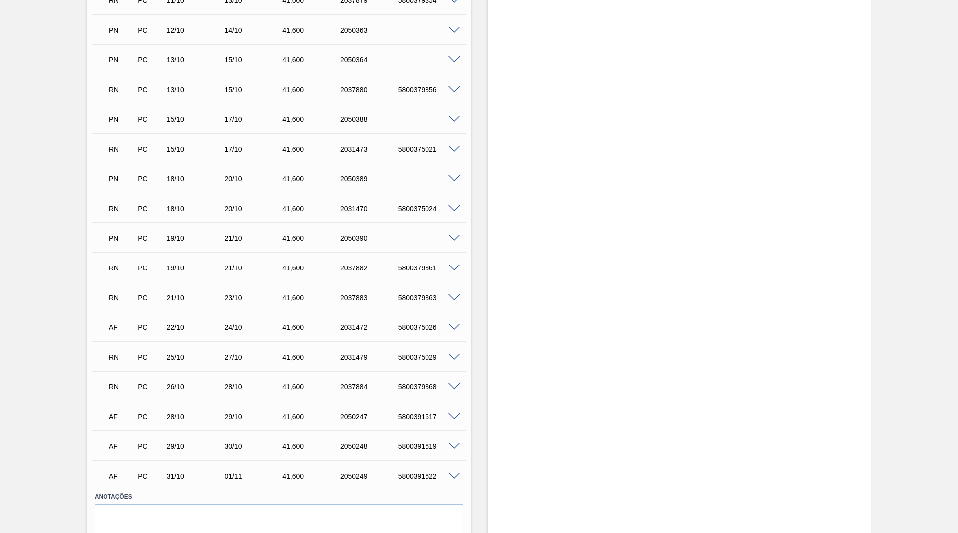
scroll to position [943, 0]
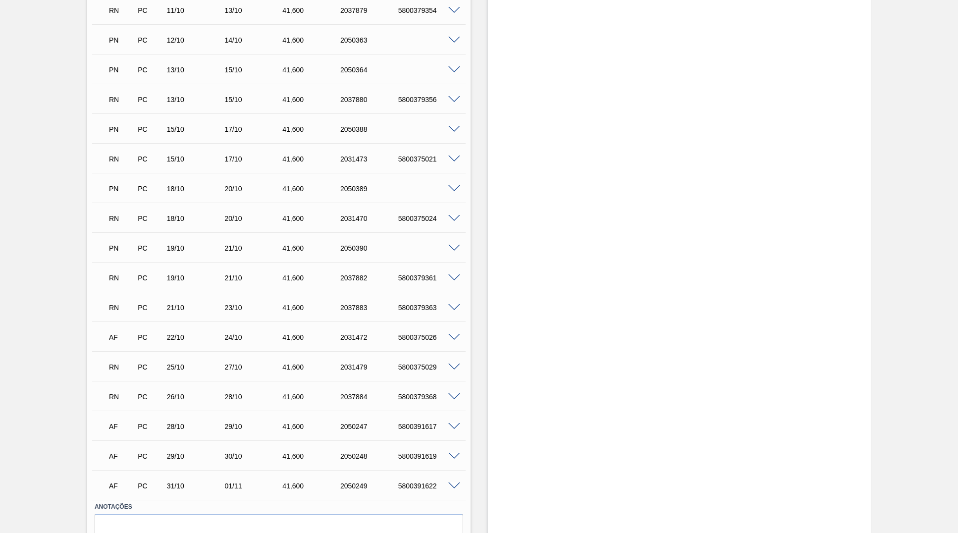
click at [359, 162] on div "2031473" at bounding box center [370, 159] width 65 height 8
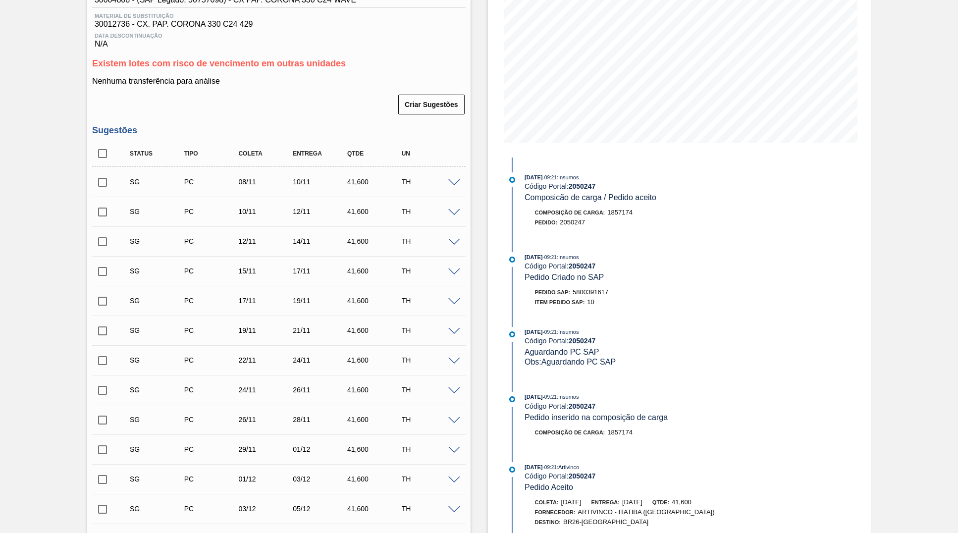
scroll to position [0, 0]
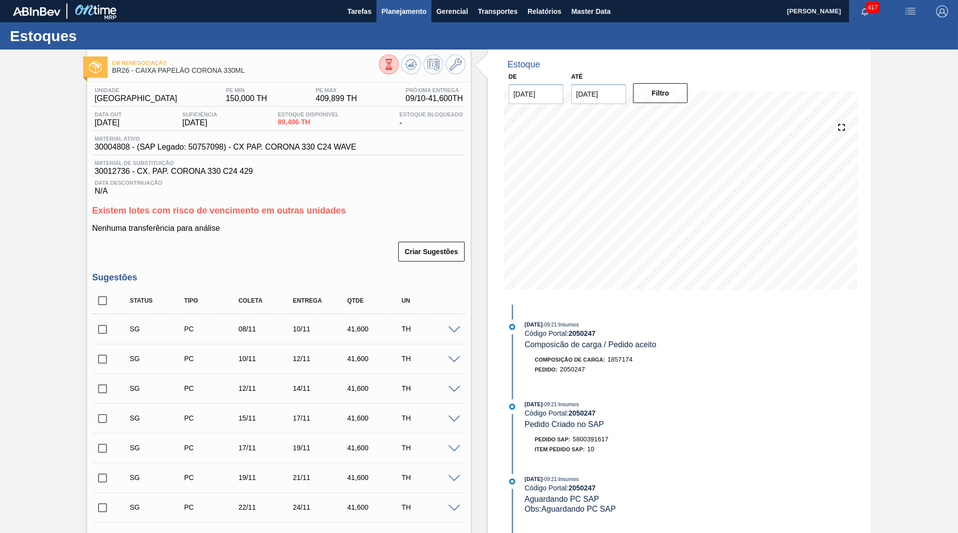
click at [406, 10] on span "Planejamento" at bounding box center [403, 11] width 45 height 12
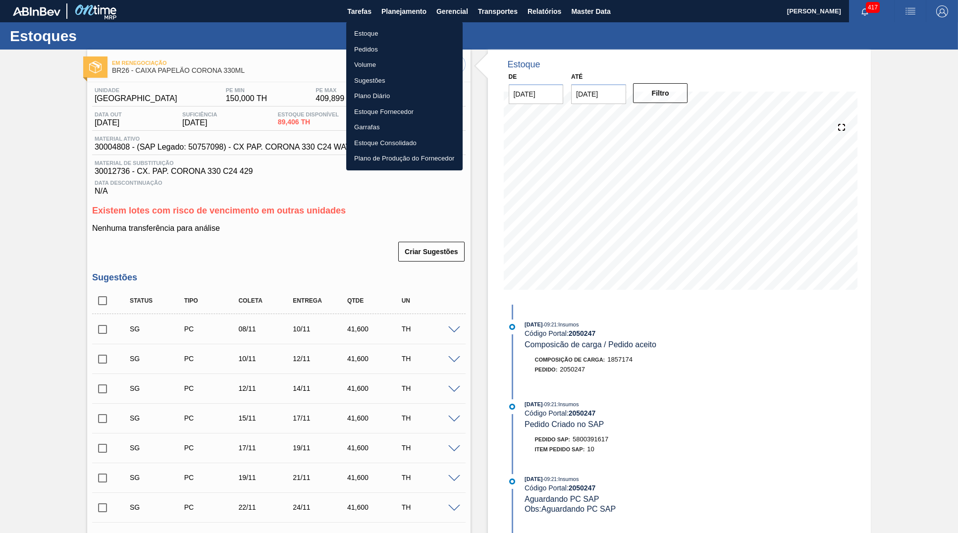
click at [388, 47] on li "Pedidos" at bounding box center [404, 50] width 116 height 16
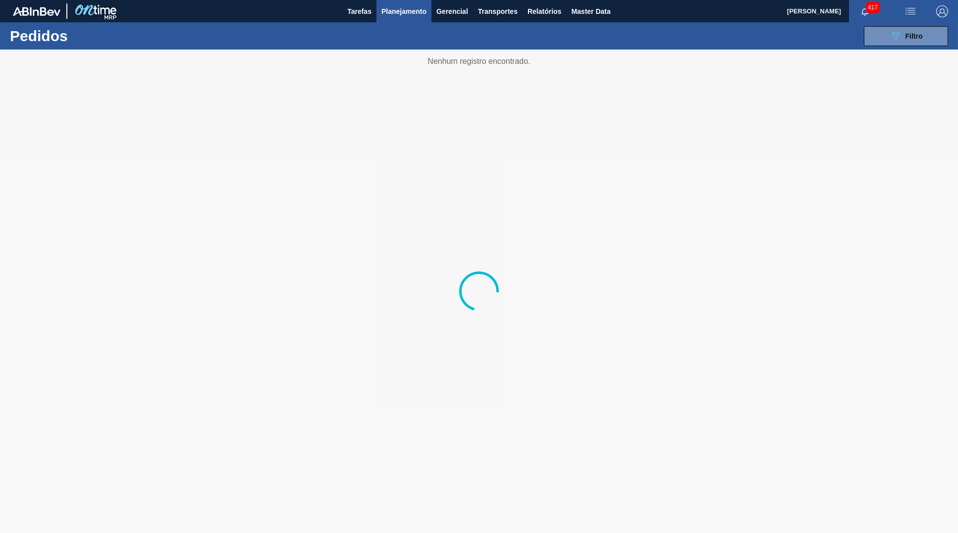
click at [938, 23] on div "089F7B8B-B2A5-4AFE-B5C0-19BA573D28AC Filtro Código Pedido Portal Códido PO SAP …" at bounding box center [555, 36] width 795 height 30
click at [932, 25] on div "089F7B8B-B2A5-4AFE-B5C0-19BA573D28AC Filtro Código Pedido Portal Códido PO SAP …" at bounding box center [555, 36] width 795 height 30
click at [929, 37] on button "089F7B8B-B2A5-4AFE-B5C0-19BA573D28AC Filtro" at bounding box center [905, 36] width 84 height 20
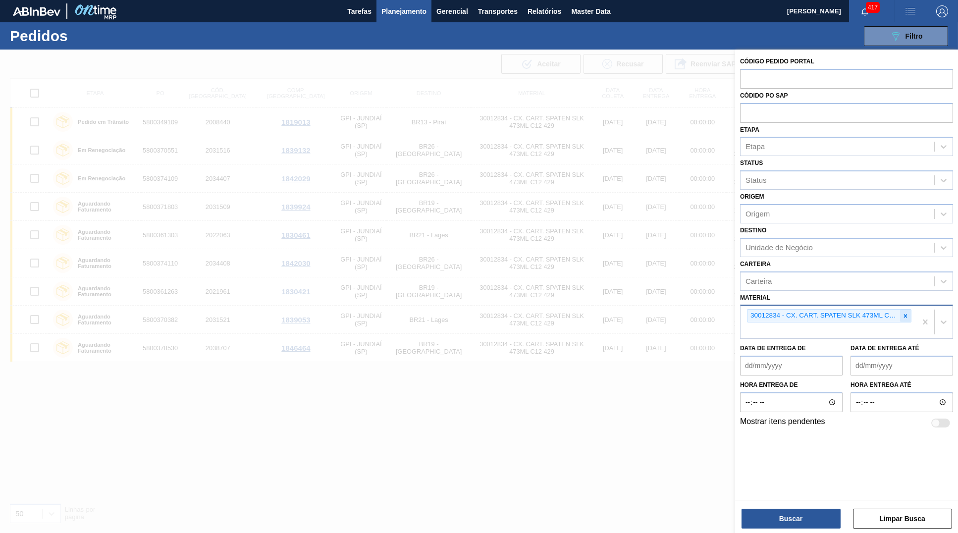
click at [907, 309] on div at bounding box center [905, 315] width 11 height 12
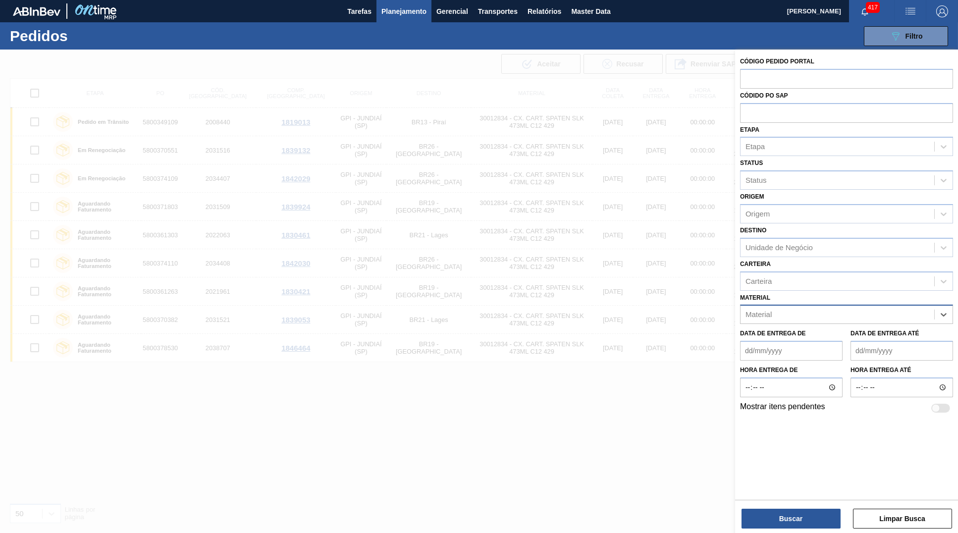
click at [792, 65] on div "Código Pedido Portal" at bounding box center [846, 71] width 213 height 34
click at [792, 68] on div "Código Pedido Portal" at bounding box center [846, 71] width 213 height 34
click at [827, 94] on div "Códido PO SAP" at bounding box center [846, 106] width 213 height 34
click at [818, 73] on input "text" at bounding box center [846, 78] width 213 height 19
paste input "text"
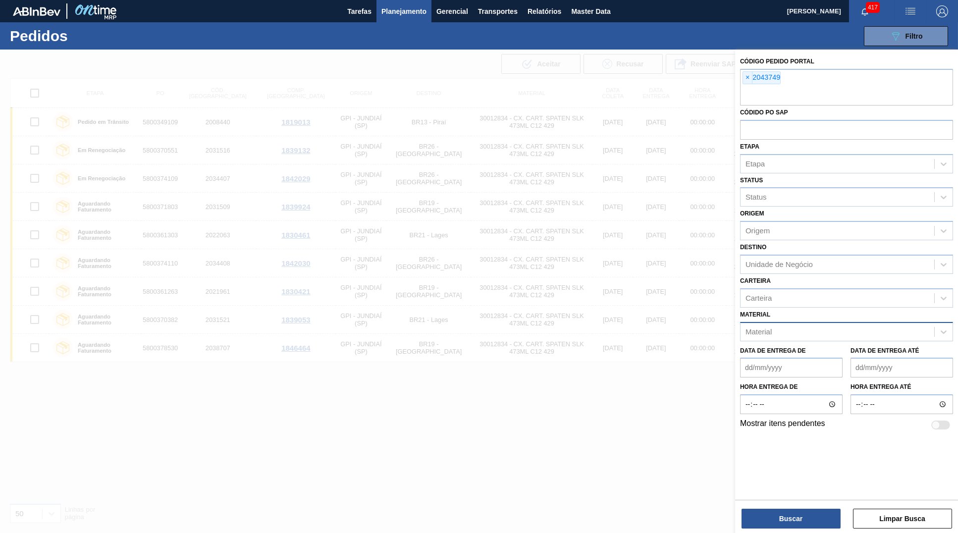
click at [806, 507] on div "Buscar Limpar Busca" at bounding box center [846, 514] width 223 height 28
click at [808, 508] on div "Buscar Limpar Busca" at bounding box center [846, 514] width 223 height 28
click at [812, 506] on div "Buscar Limpar Busca" at bounding box center [846, 514] width 223 height 28
click at [812, 507] on div "Buscar Limpar Busca" at bounding box center [846, 514] width 223 height 28
click at [811, 507] on div "Buscar Limpar Busca" at bounding box center [846, 514] width 223 height 28
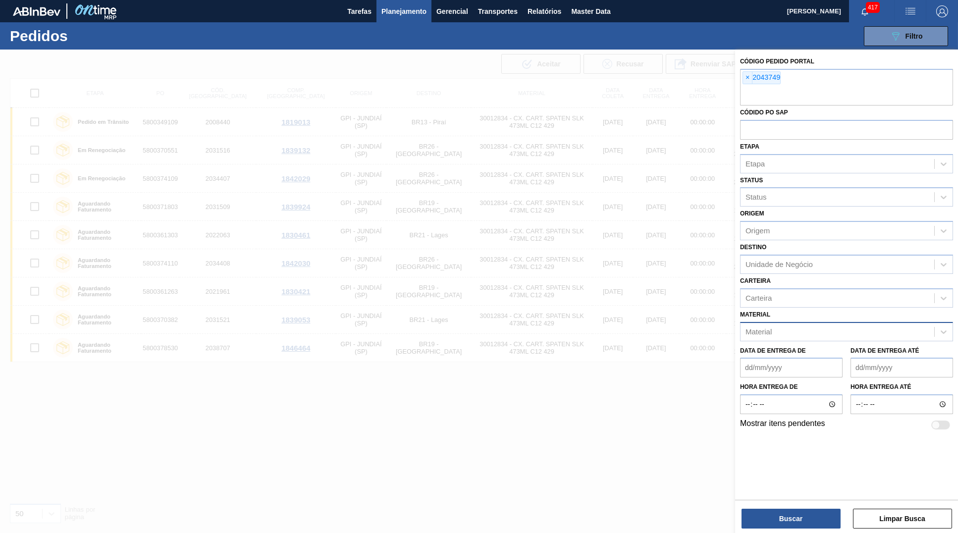
click at [811, 507] on div "Buscar Limpar Busca" at bounding box center [846, 514] width 223 height 28
click at [818, 511] on button "Buscar" at bounding box center [790, 518] width 99 height 20
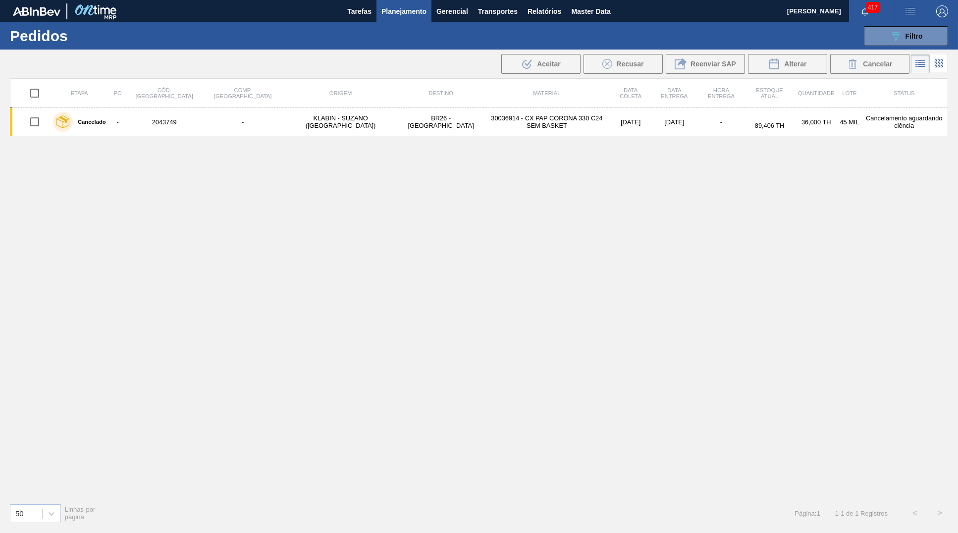
click at [940, 60] on icon at bounding box center [938, 63] width 12 height 12
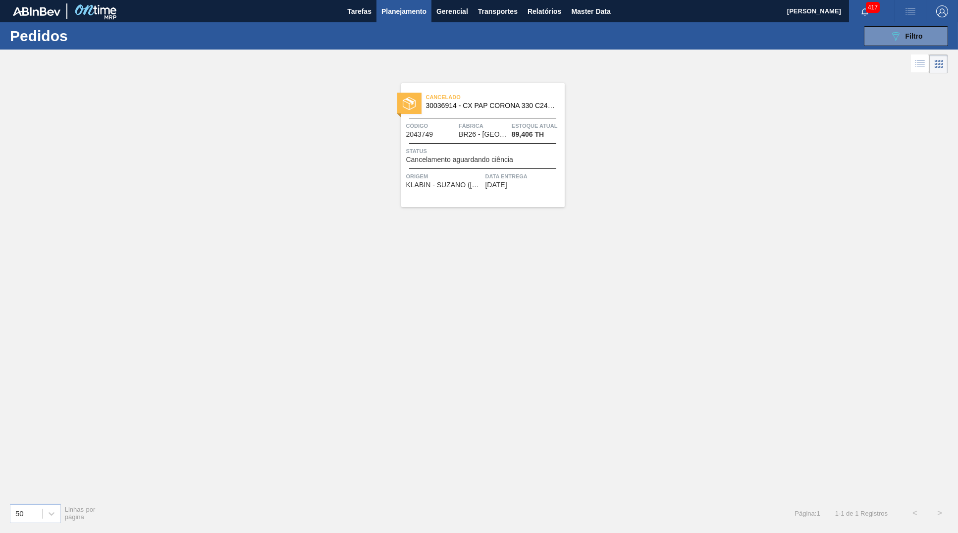
click at [916, 66] on icon at bounding box center [919, 63] width 12 height 12
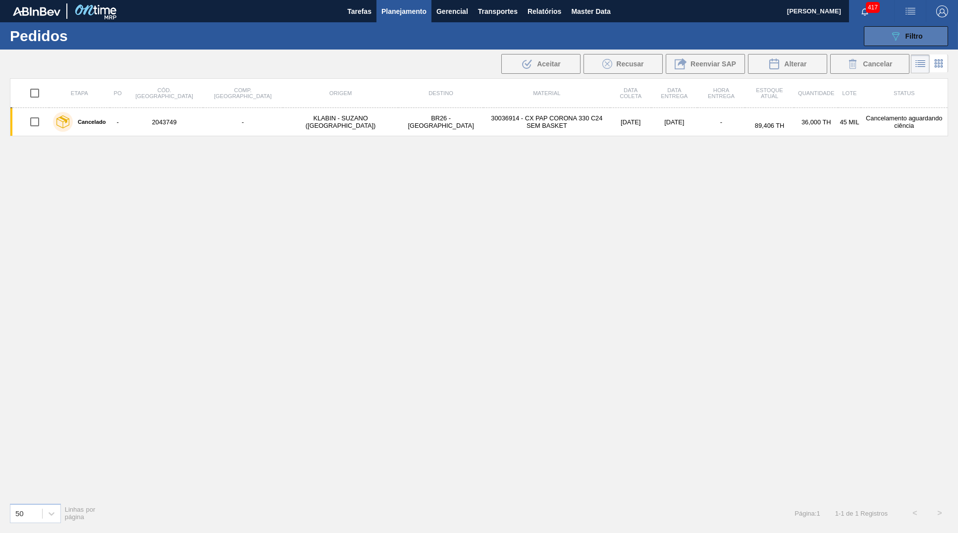
click at [887, 28] on button "089F7B8B-B2A5-4AFE-B5C0-19BA573D28AC Filtro" at bounding box center [905, 36] width 84 height 20
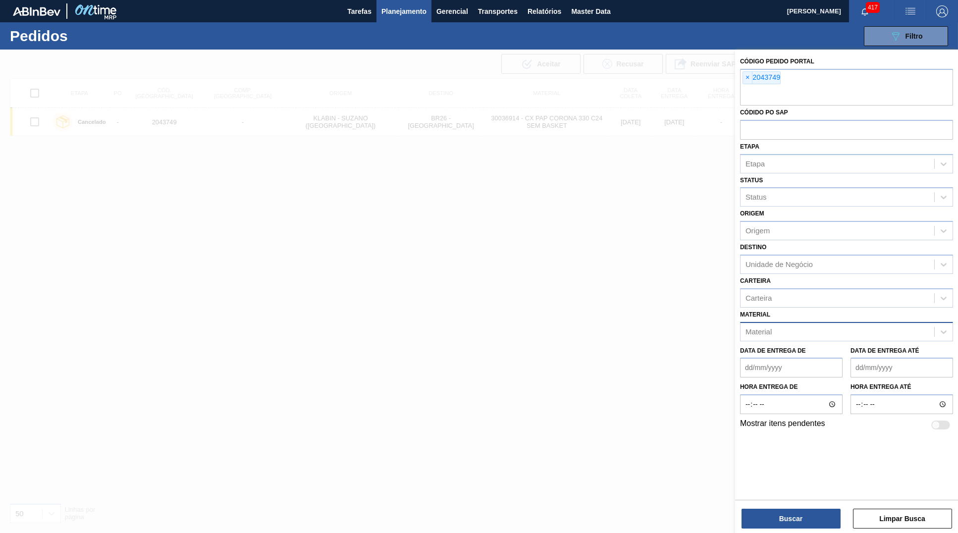
click at [741, 62] on label "Código Pedido Portal" at bounding box center [777, 61] width 74 height 7
click at [762, 75] on div "× 2043749" at bounding box center [761, 77] width 38 height 13
click at [748, 71] on div "× 2043749" at bounding box center [761, 77] width 38 height 13
click at [741, 70] on div "× 2043749" at bounding box center [846, 87] width 213 height 37
click at [750, 75] on span "×" at bounding box center [747, 78] width 9 height 12
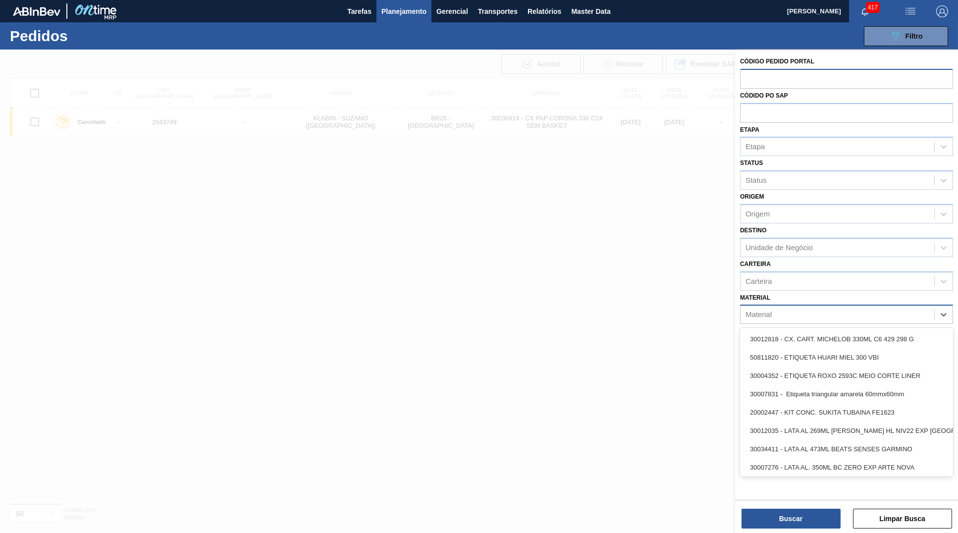
click at [782, 307] on div "Material" at bounding box center [837, 314] width 194 height 14
paste input "30003606"
type input "30003606"
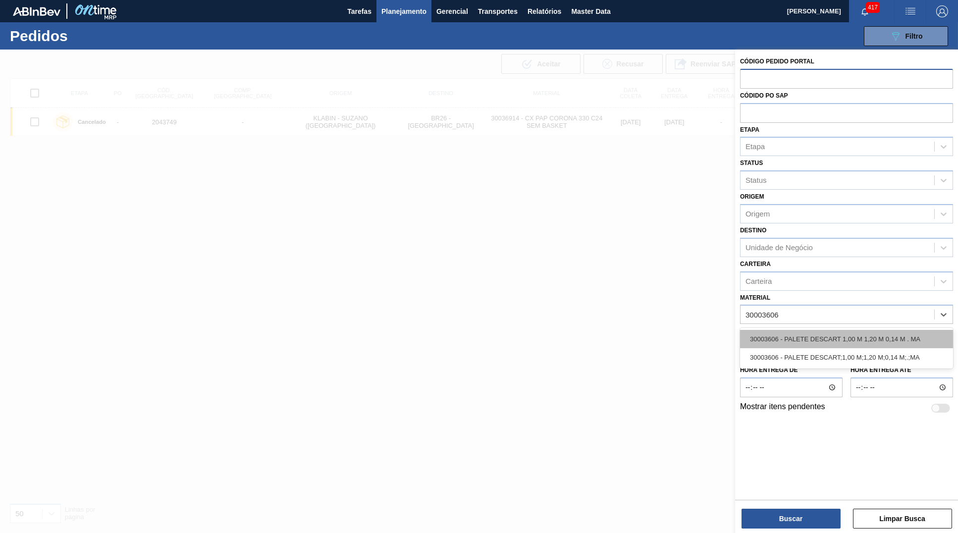
click at [779, 331] on div "30003606 - PALETE DESCART 1,00 M 1,20 M 0,14 M . MA" at bounding box center [846, 339] width 213 height 18
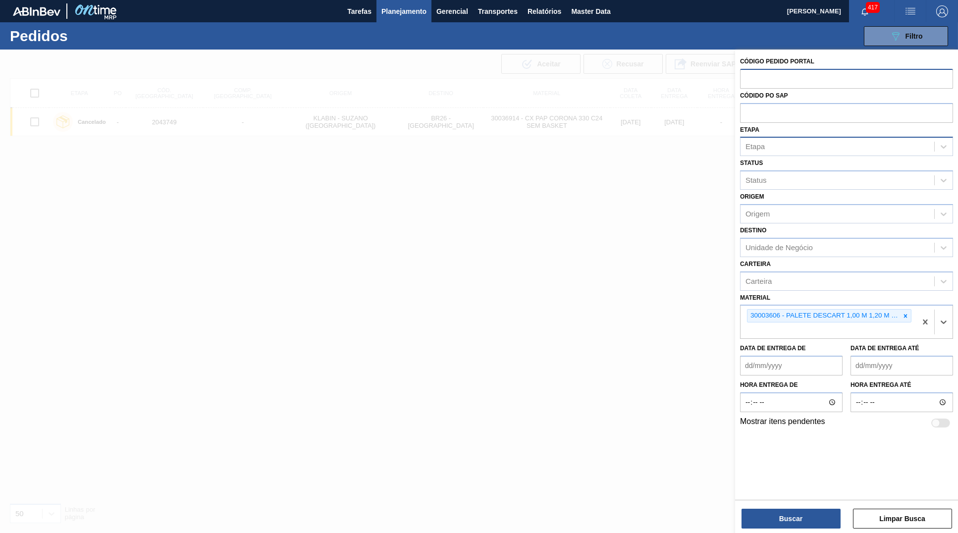
click at [766, 140] on div "Etapa" at bounding box center [837, 147] width 194 height 14
click at [842, 126] on div "Etapa Etapa" at bounding box center [846, 140] width 213 height 34
click at [806, 208] on div "Origem" at bounding box center [837, 213] width 194 height 14
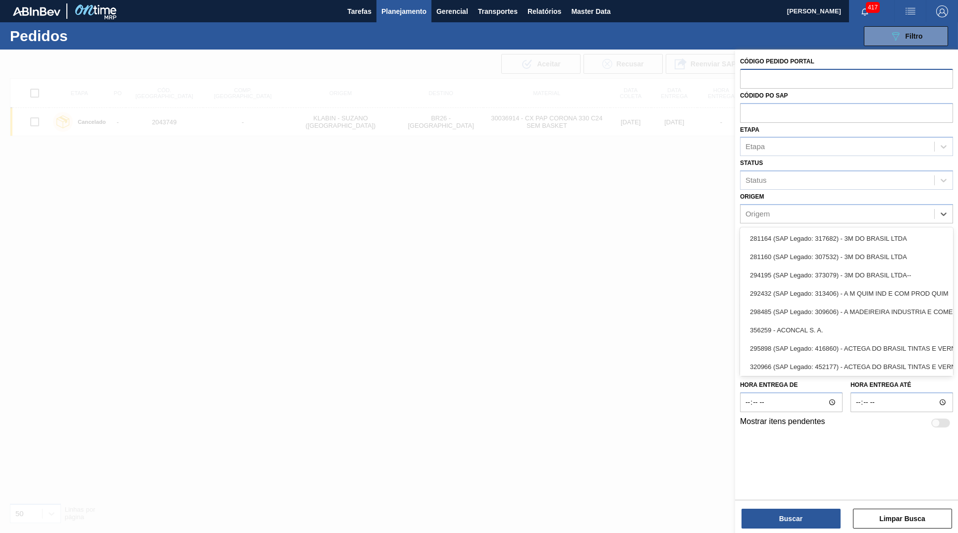
click at [779, 198] on div "Origem option 281164 (SAP Legado: 317682) - 3M DO BRASIL LTDA focused, 1 of 101…" at bounding box center [846, 207] width 213 height 34
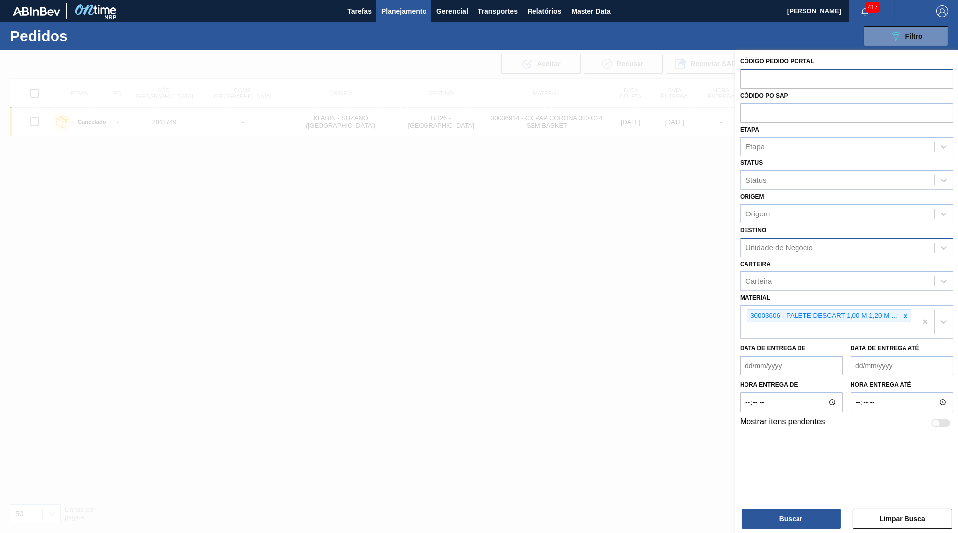
click at [775, 238] on div "Unidade de Negócio" at bounding box center [846, 247] width 213 height 19
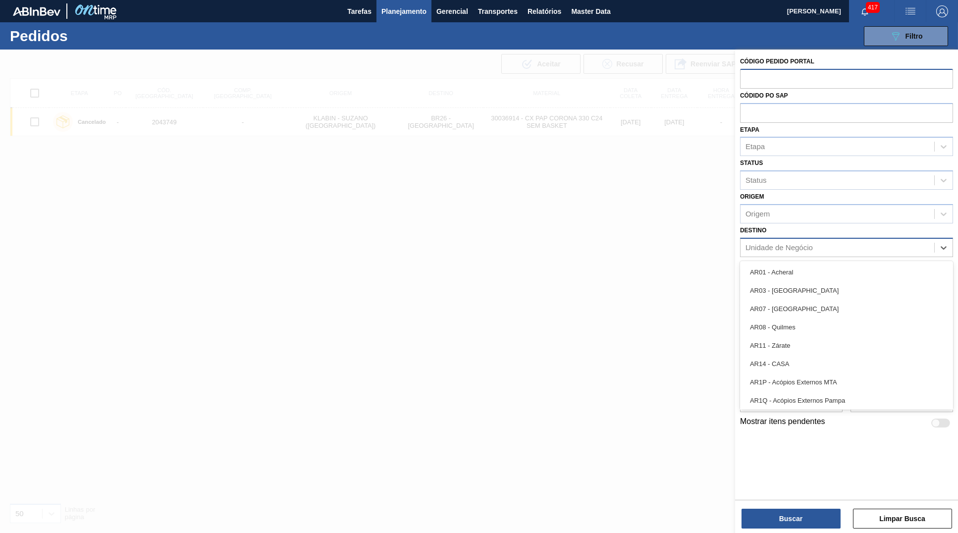
type input "15"
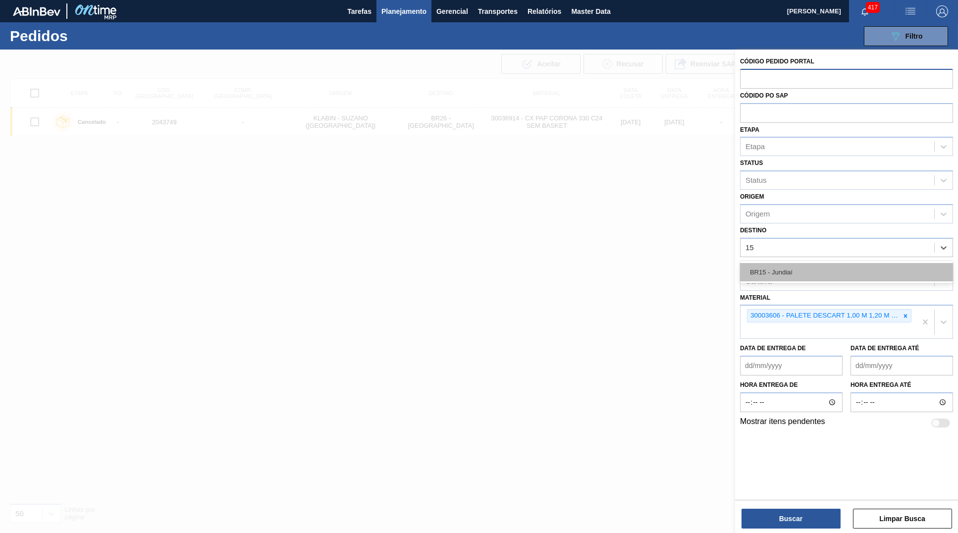
click at [776, 273] on div "BR15 - Jundiaí" at bounding box center [846, 272] width 213 height 18
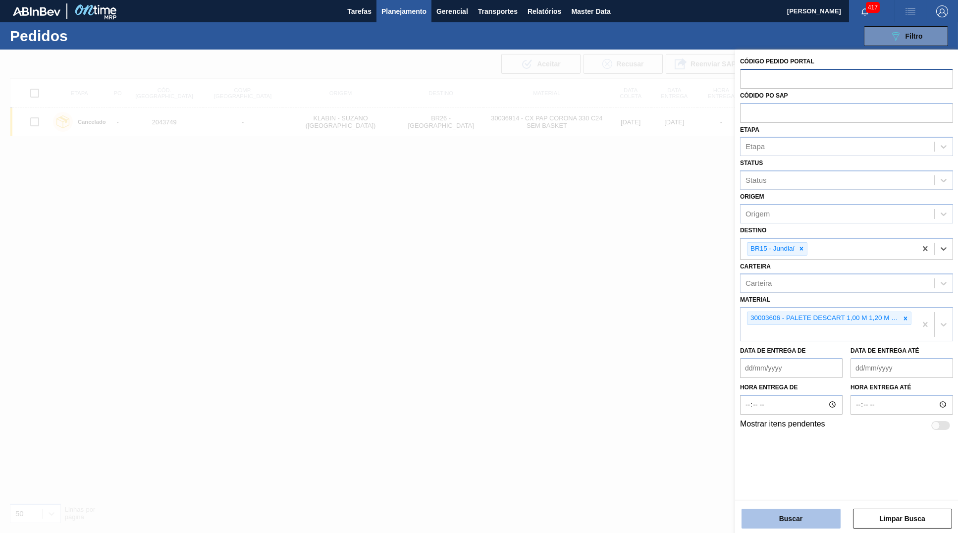
click at [808, 524] on button "Buscar" at bounding box center [790, 518] width 99 height 20
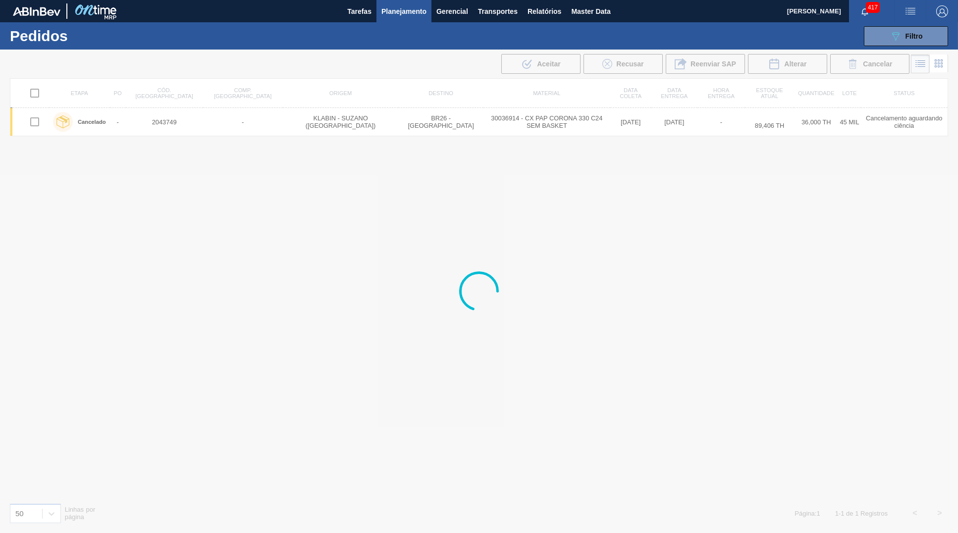
click at [265, 254] on div at bounding box center [479, 291] width 958 height 483
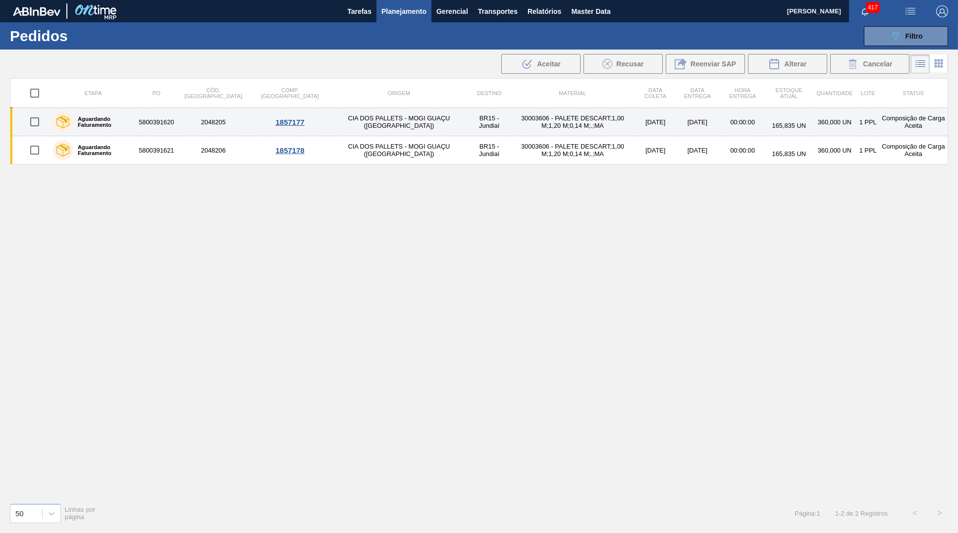
click at [156, 127] on td "5800391620" at bounding box center [156, 122] width 38 height 28
